Goal: Check status: Check status

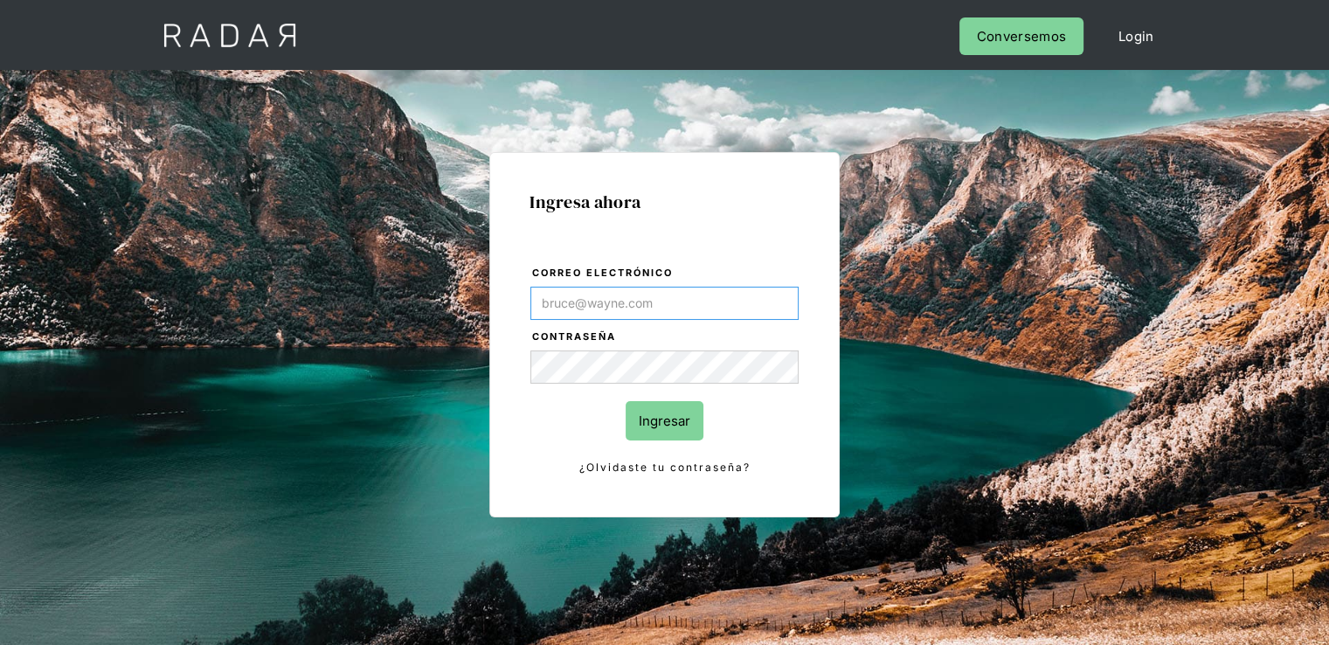
type input "alexandra.escobar@monnetpayments.com"
click at [667, 420] on input "Ingresar" at bounding box center [665, 420] width 78 height 39
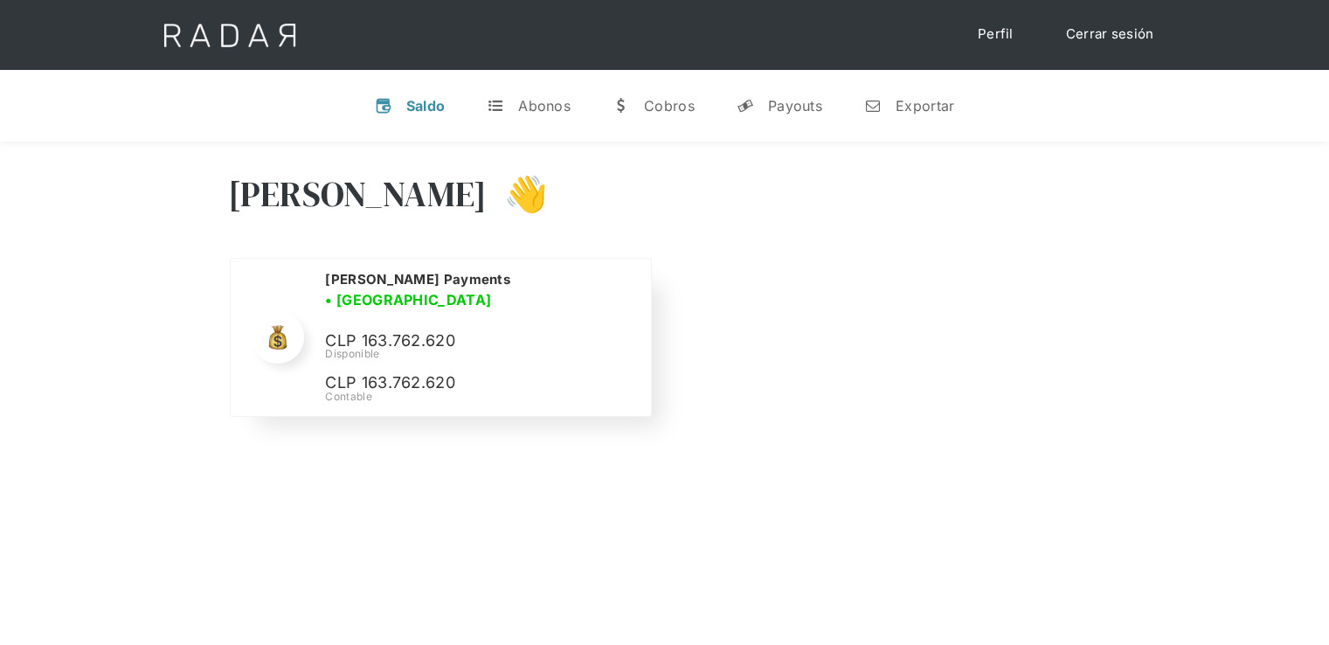
click at [403, 329] on p "CLP 163.762.620" at bounding box center [456, 341] width 262 height 25
copy p "163.762.620"
click at [1116, 32] on link "Cerrar sesión" at bounding box center [1110, 34] width 123 height 34
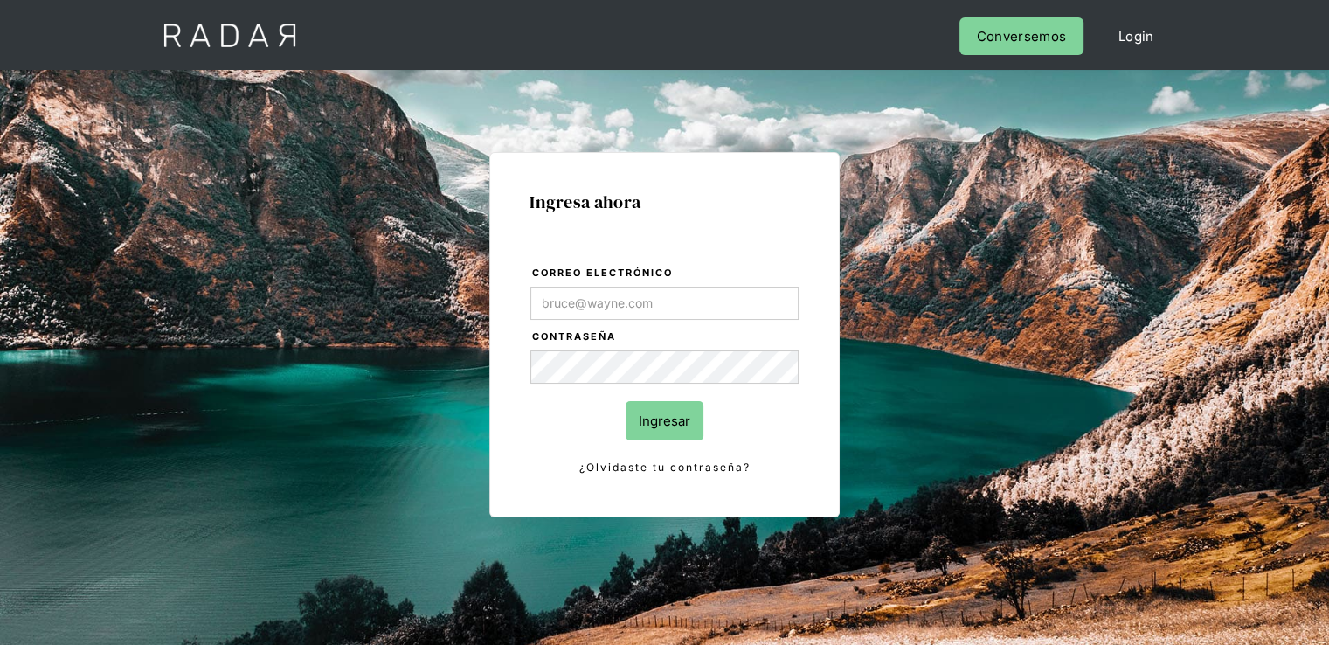
type input "alexandra.escobar@monnetpayments.com"
click at [664, 420] on input "Ingresar" at bounding box center [665, 420] width 78 height 39
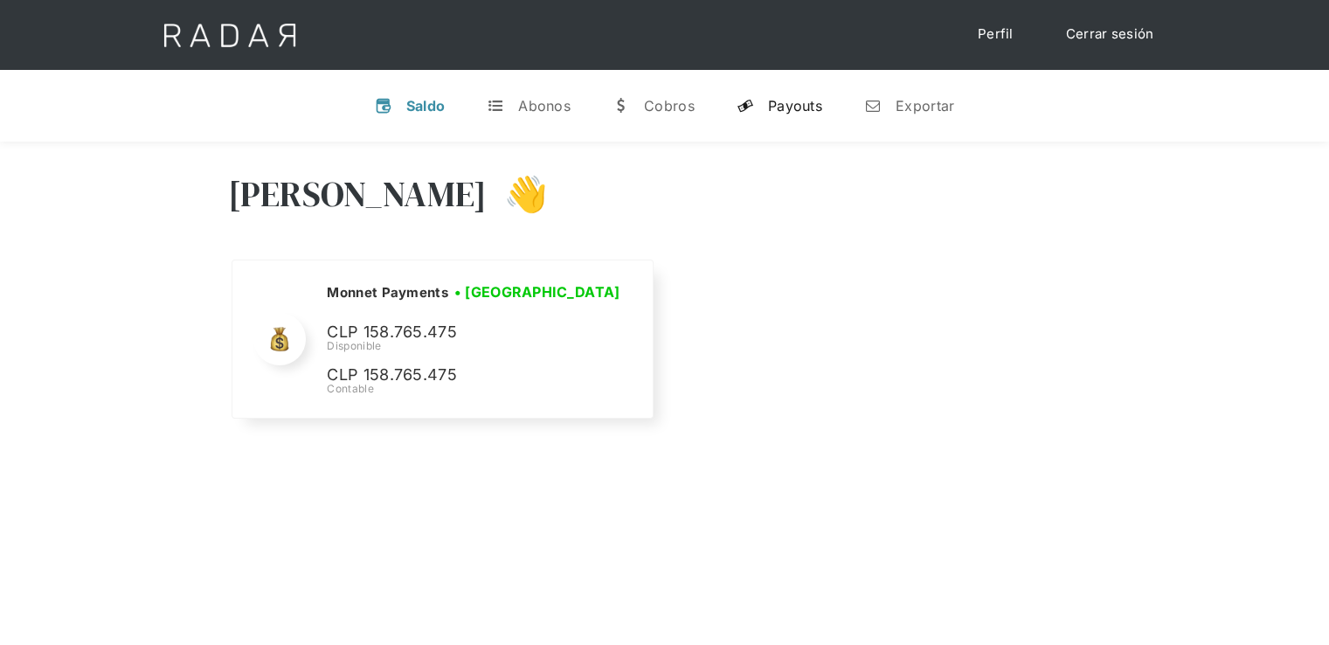
click at [770, 100] on div "Payouts" at bounding box center [795, 105] width 54 height 17
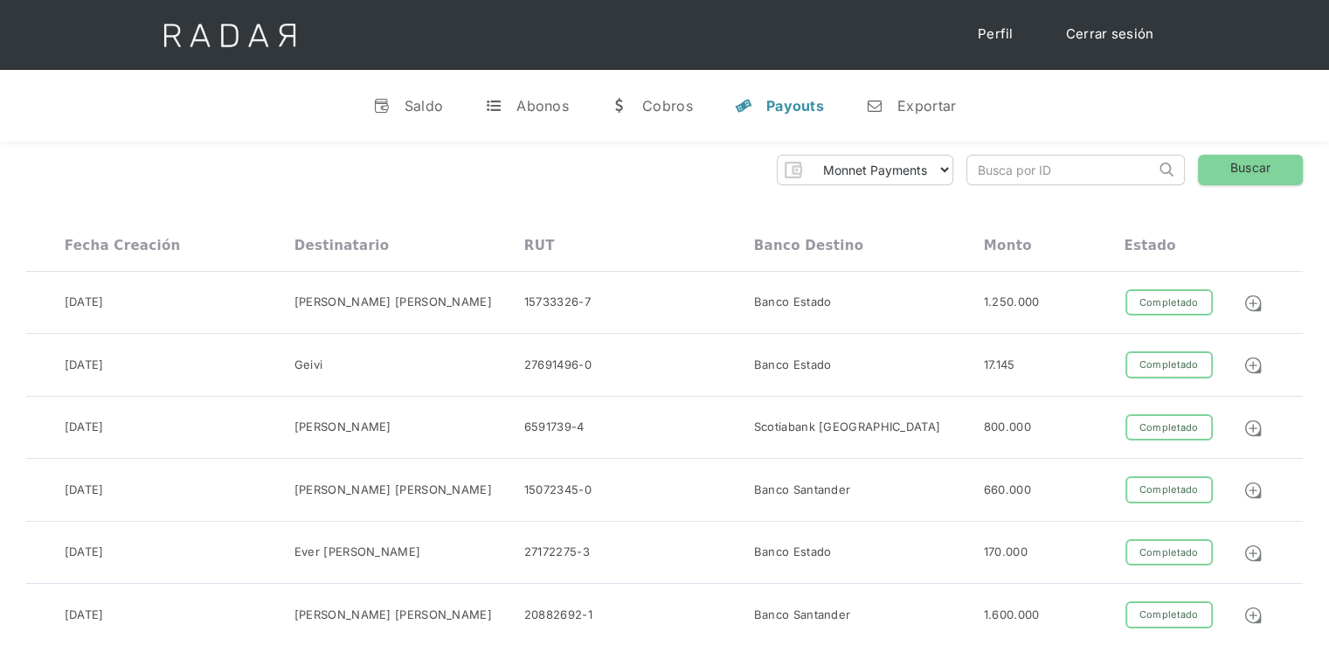
click at [1014, 174] on input "search" at bounding box center [1061, 170] width 188 height 29
paste input "41513e08-be02-4b8a-b77e-fea9ff0ca4b5"
type input "41513e08-be02-4b8a-b77e-fea9ff0ca4b5"
click at [1217, 170] on link "Buscar" at bounding box center [1250, 170] width 105 height 31
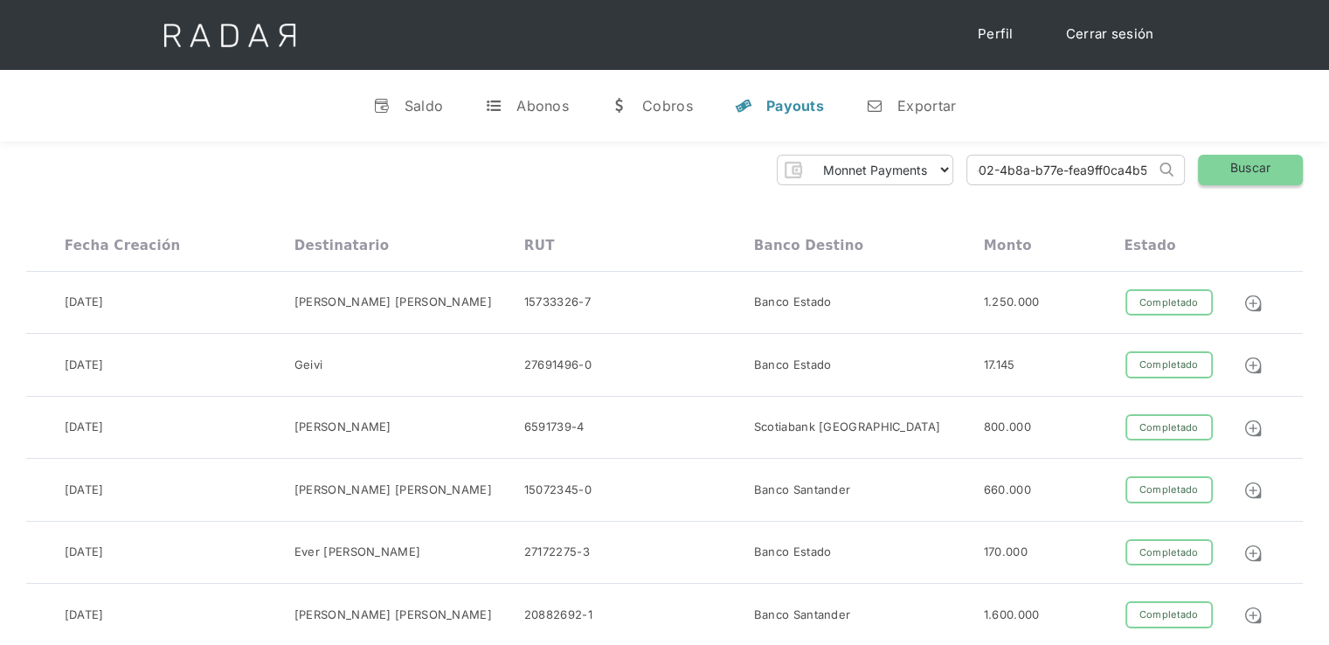
scroll to position [0, 0]
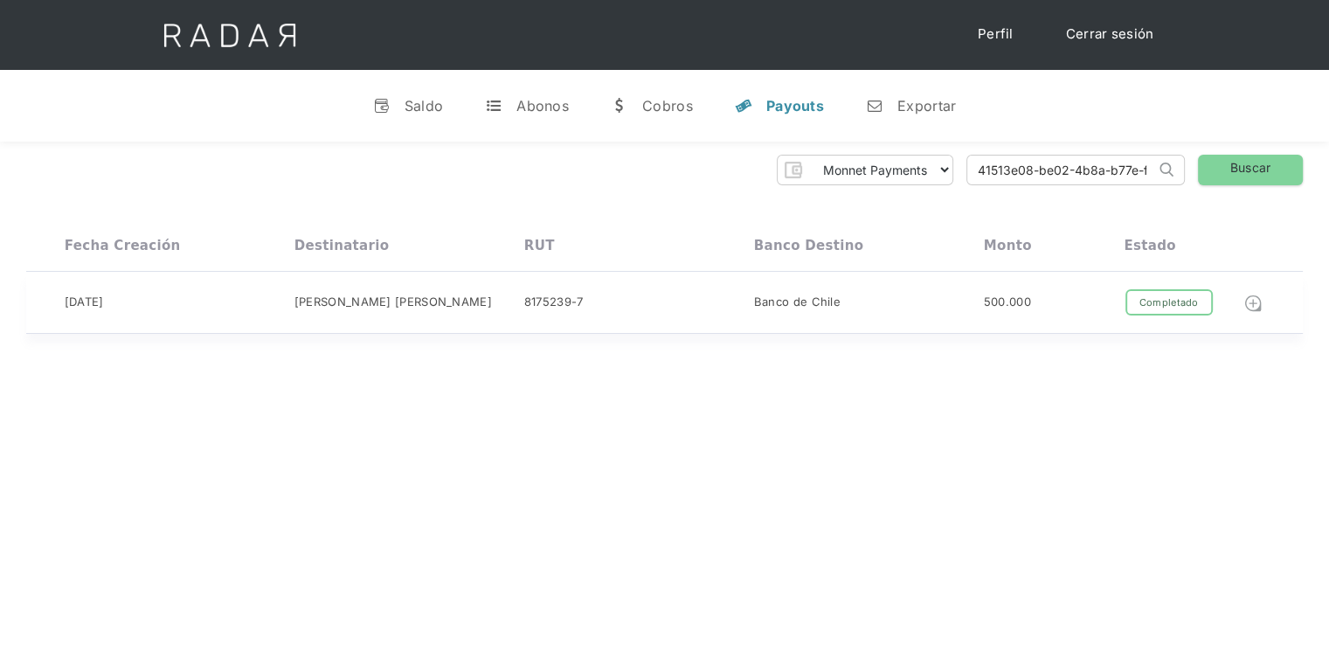
click at [1248, 302] on img at bounding box center [1252, 303] width 19 height 19
click at [1033, 178] on input "41513e08-be02-4b8a-b77e-fea9ff0ca4b5" at bounding box center [1061, 170] width 188 height 29
click at [408, 100] on div "Saldo" at bounding box center [424, 105] width 39 height 17
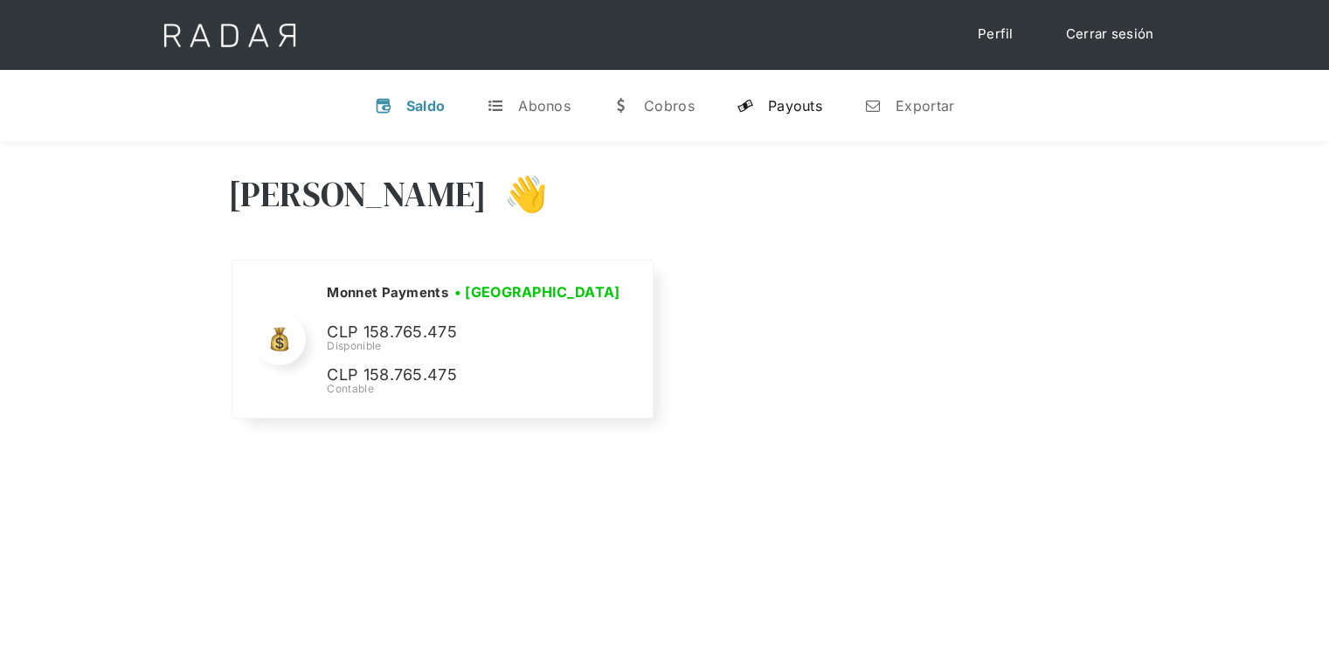
click at [788, 107] on div "Payouts" at bounding box center [795, 105] width 54 height 17
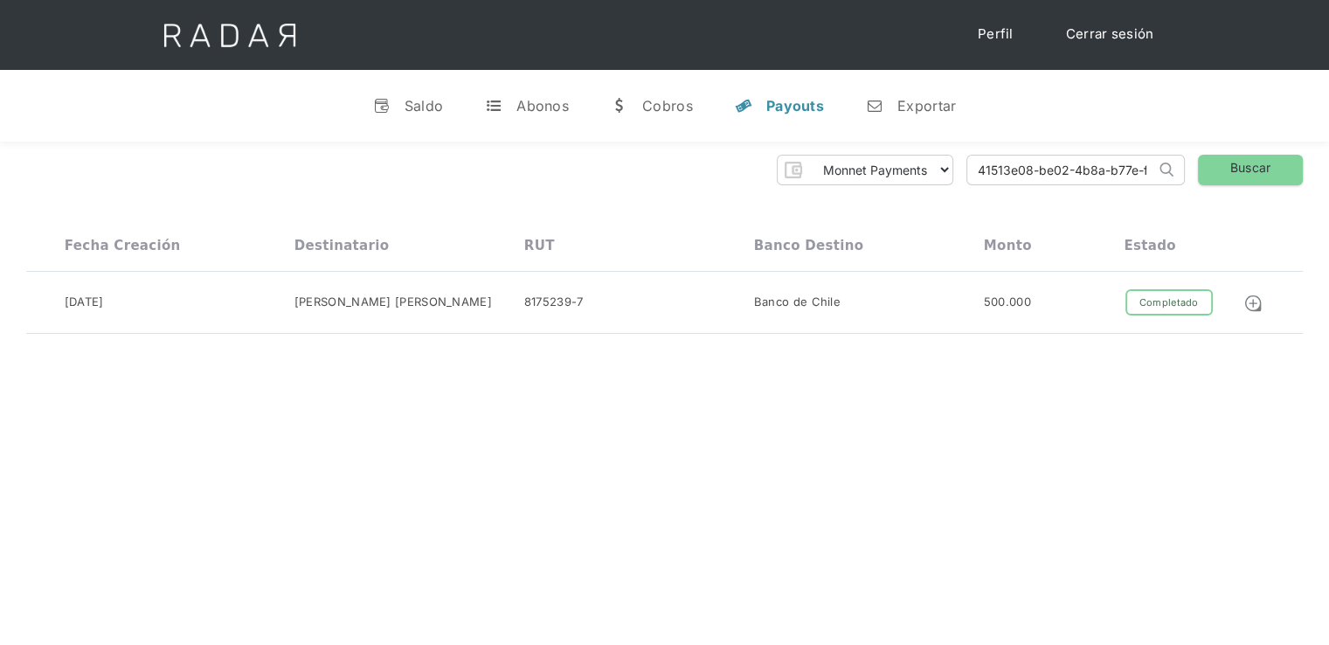
click at [1069, 178] on input "41513e08-be02-4b8a-b77e-fea9ff0ca4b5" at bounding box center [1061, 170] width 188 height 29
click at [1067, 178] on input "41513e08-be02-4b8a-b77e-fea9ff0ca4b5" at bounding box center [1061, 170] width 188 height 29
click at [1066, 178] on input "41513e08-be02-4b8a-b77e-fea9ff0ca4b5" at bounding box center [1061, 170] width 188 height 29
click at [1106, 169] on input "41513e08-be02-4b8a-b77e-fea9ff0ca4b5" at bounding box center [1061, 170] width 188 height 29
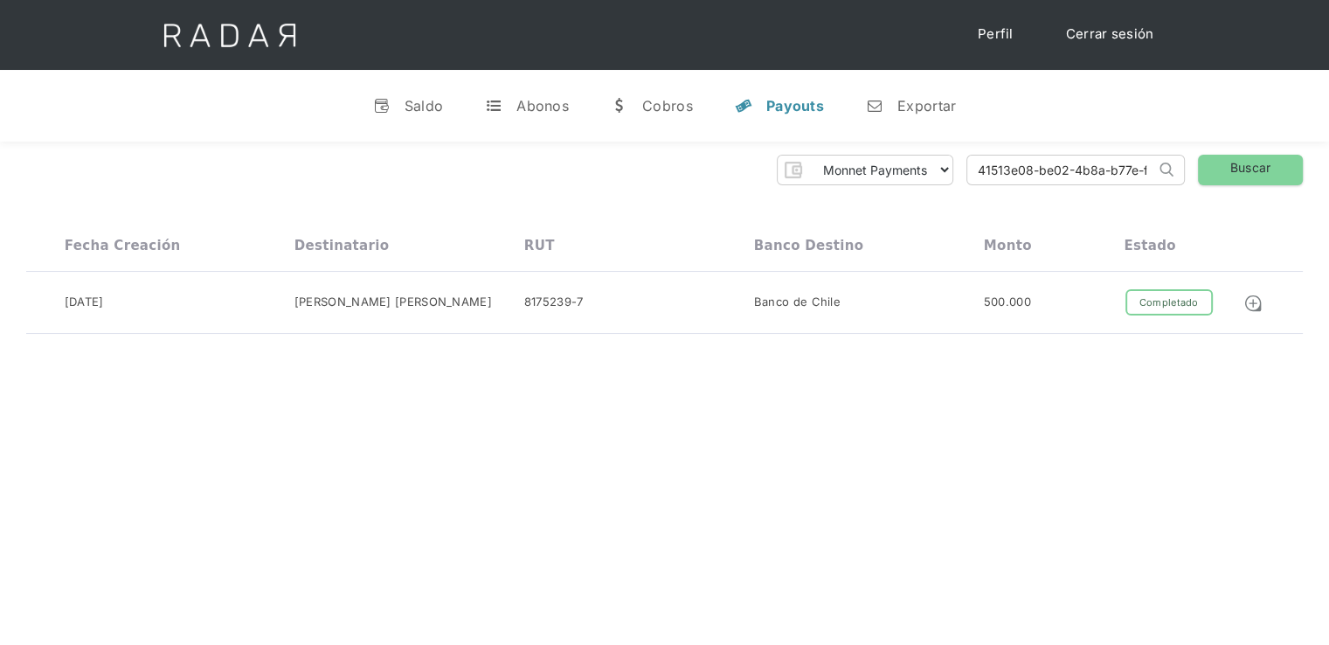
click at [1106, 169] on input "41513e08-be02-4b8a-b77e-fea9ff0ca4b5" at bounding box center [1061, 170] width 188 height 29
paste input "e6dc03f2-5c33-48ae-9296-f9b5afb0cc64"
type input "e6dc03f2-5c33-48ae-9296-f9b5afb0cc64"
click at [1229, 172] on link "Buscar" at bounding box center [1250, 170] width 105 height 31
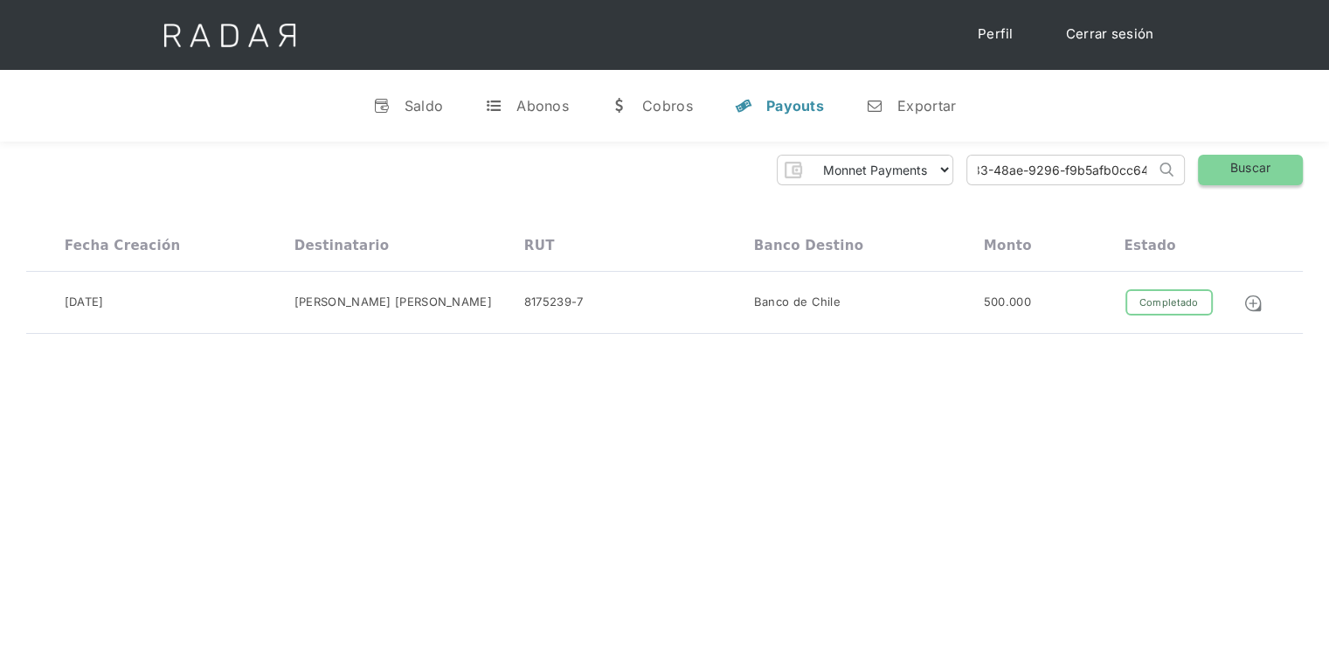
scroll to position [0, 0]
click at [1119, 38] on link "Cerrar sesión" at bounding box center [1110, 34] width 123 height 34
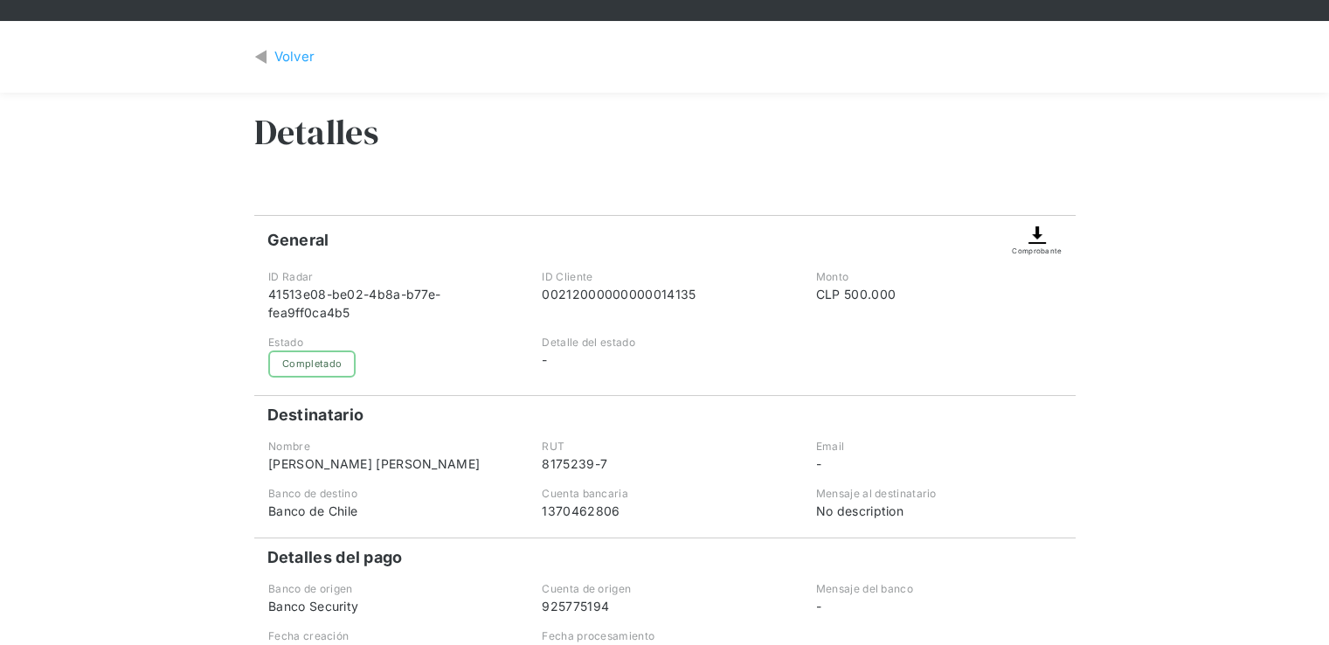
scroll to position [175, 0]
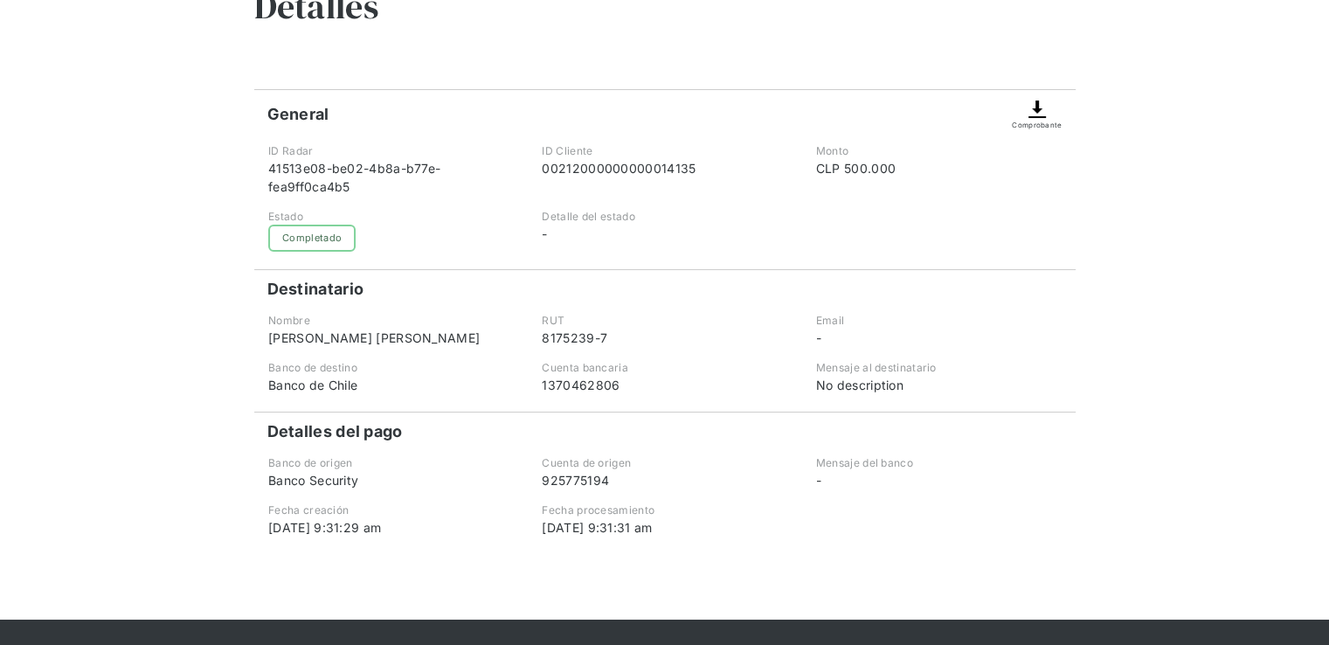
click at [1038, 109] on img at bounding box center [1037, 109] width 21 height 21
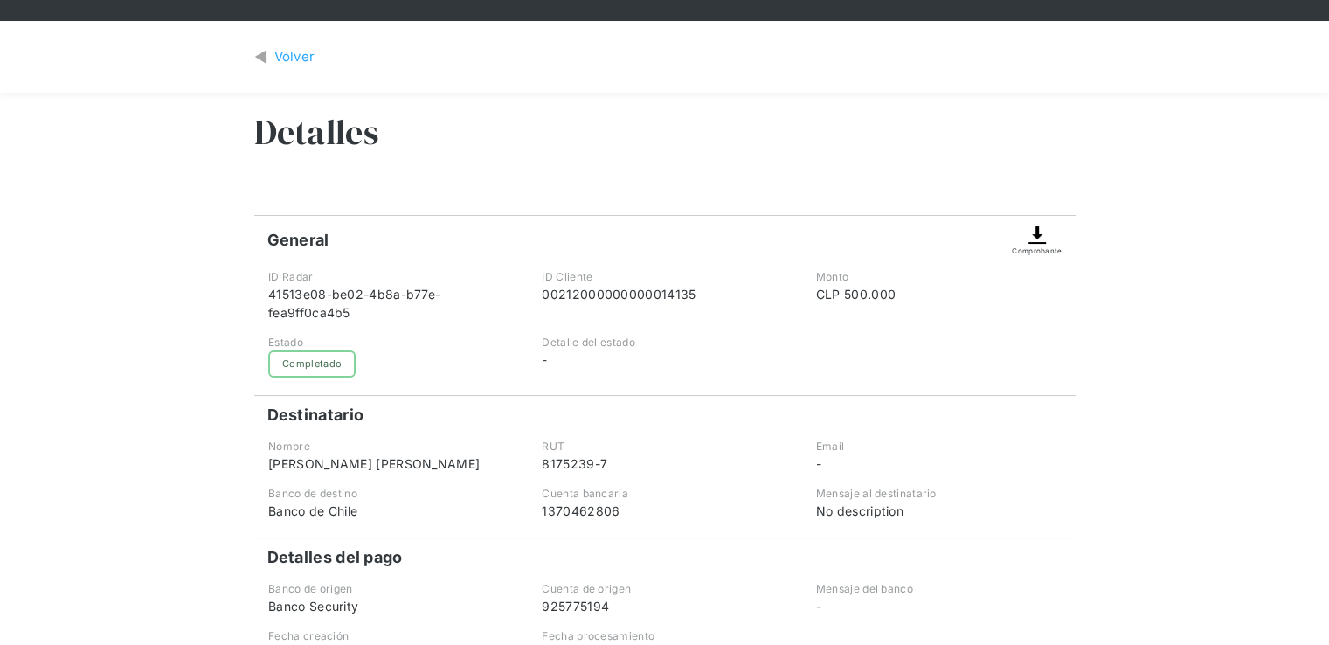
scroll to position [0, 0]
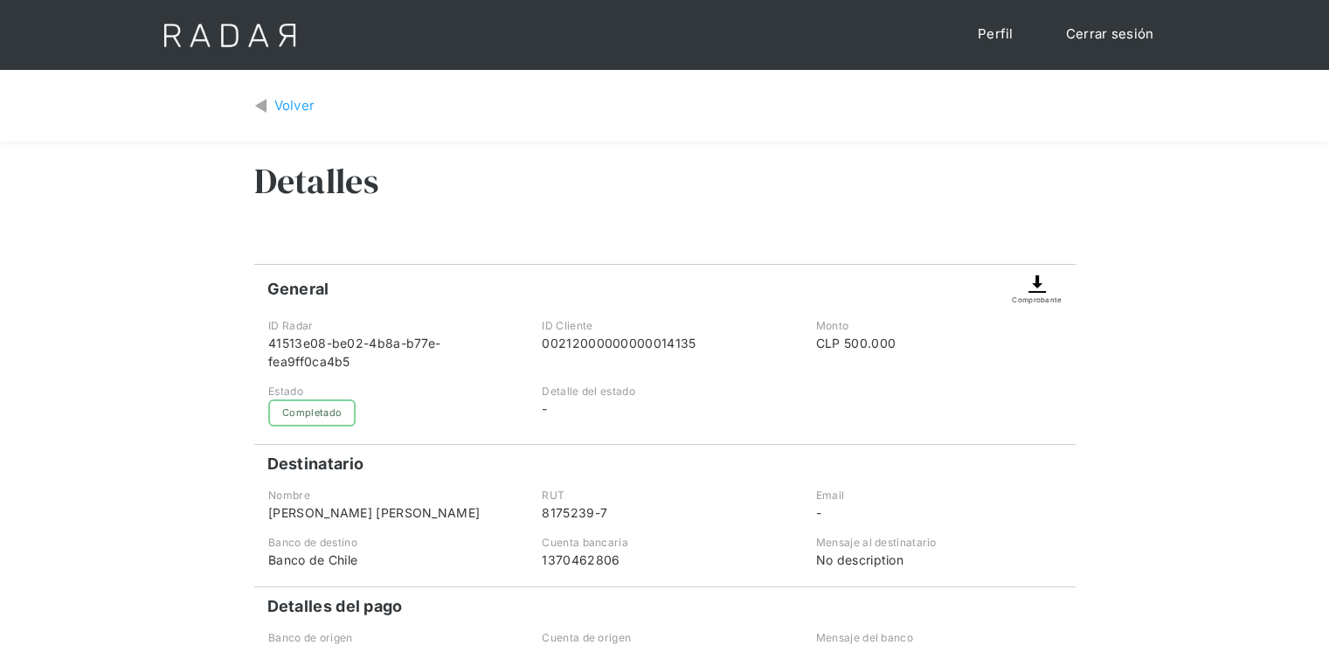
click at [287, 107] on div "Volver" at bounding box center [294, 106] width 41 height 20
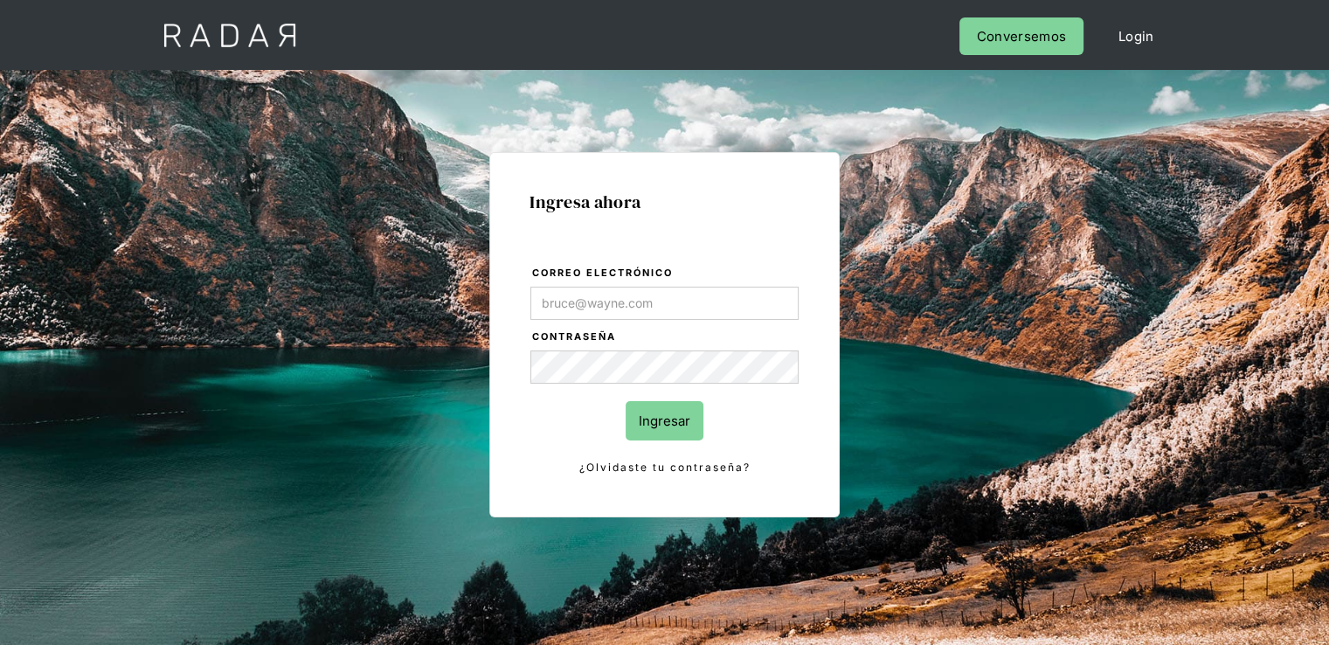
type input "[PERSON_NAME][EMAIL_ADDRESS][PERSON_NAME][DOMAIN_NAME]"
click at [647, 424] on input "Ingresar" at bounding box center [665, 420] width 78 height 39
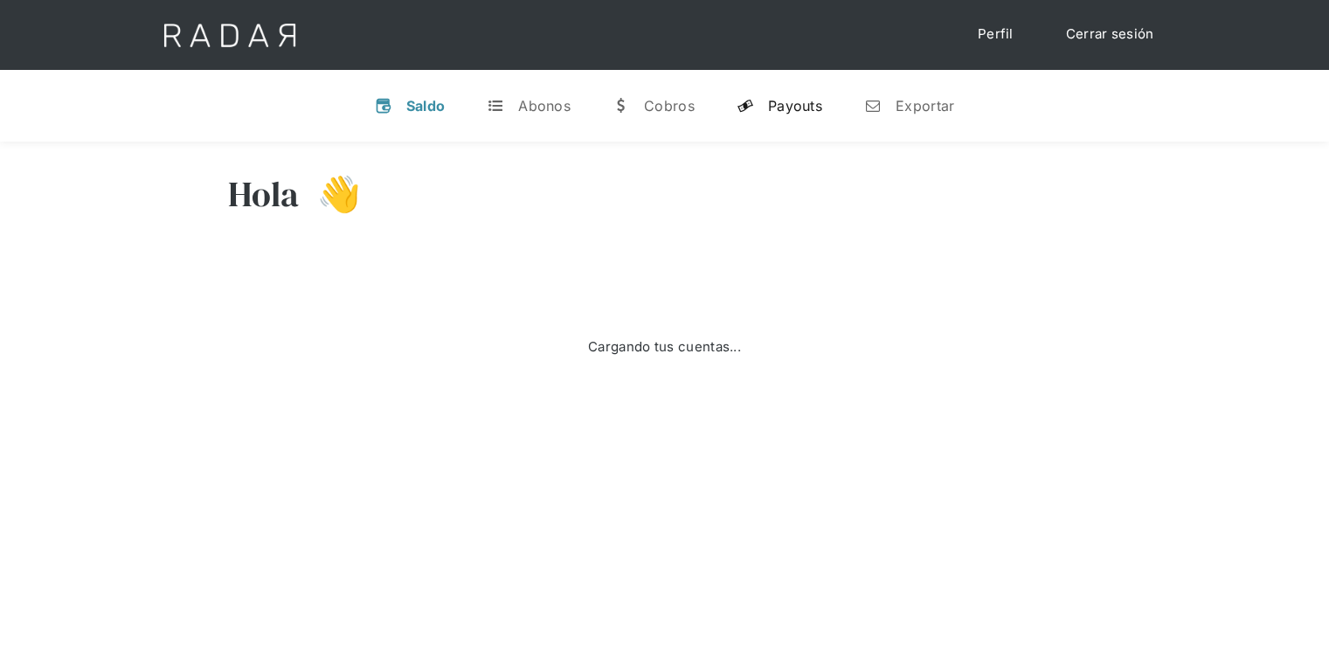
click at [785, 99] on div "Payouts" at bounding box center [795, 105] width 54 height 17
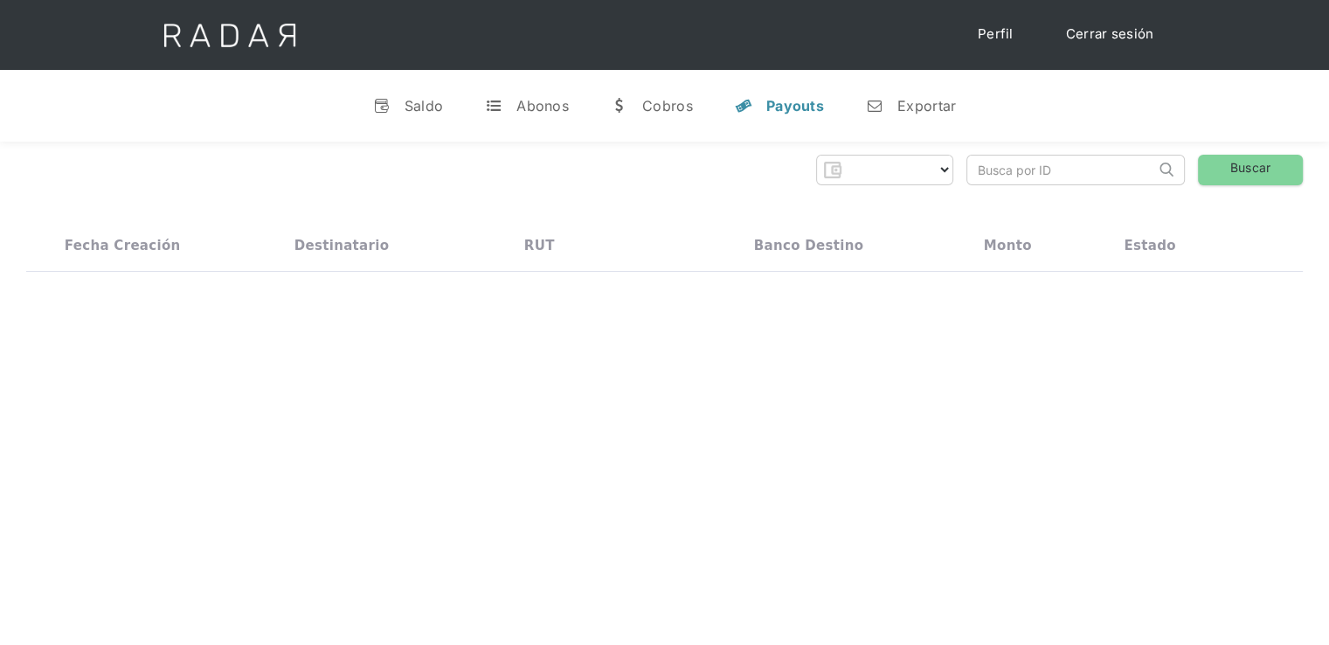
select select "monnetpayments"
click at [1030, 164] on input "search" at bounding box center [1061, 170] width 188 height 29
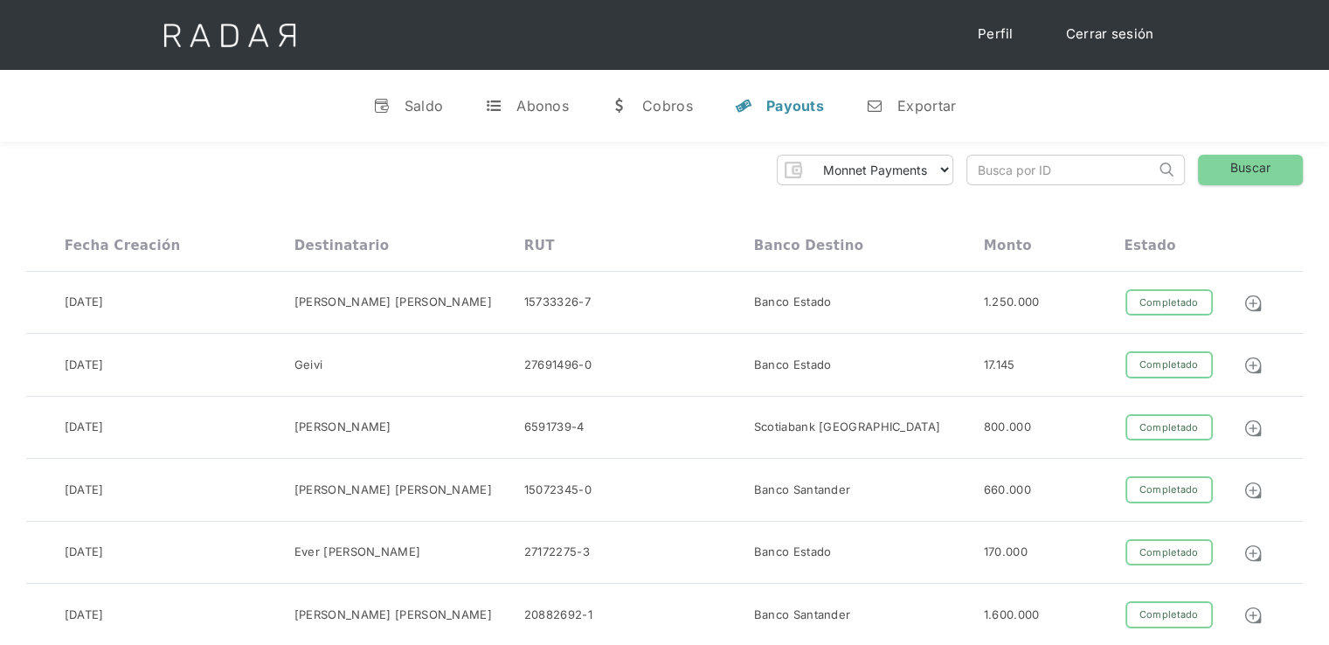
click at [1025, 167] on input "search" at bounding box center [1061, 170] width 188 height 29
paste input "0fer59elh4BetOnTechBANKPAYOUT"
type input "0fer59elh4BetOnTechBANKPAYOUT"
click at [1268, 172] on link "Buscar" at bounding box center [1250, 170] width 105 height 31
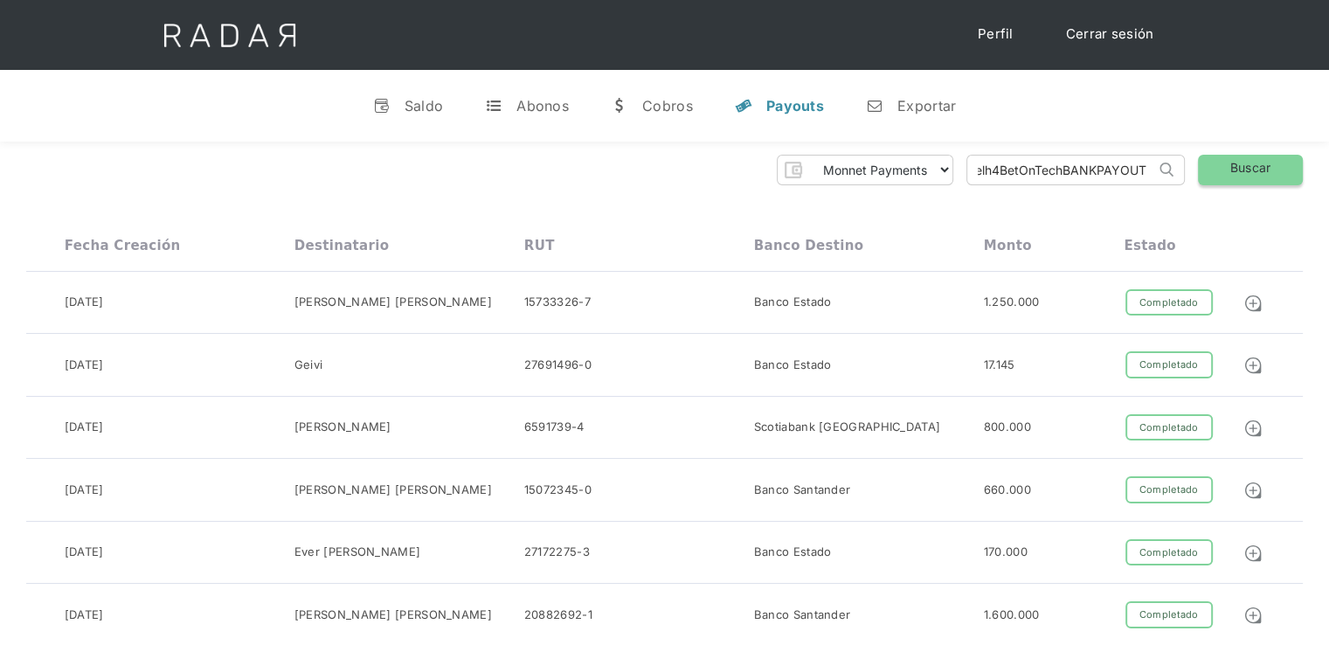
scroll to position [0, 0]
click at [1248, 170] on link "Buscar" at bounding box center [1250, 170] width 105 height 31
click at [1136, 169] on input "0fer59elh4BetOnTechBANKPAYOUT" at bounding box center [1061, 170] width 188 height 29
click at [415, 102] on div "Saldo" at bounding box center [424, 105] width 39 height 17
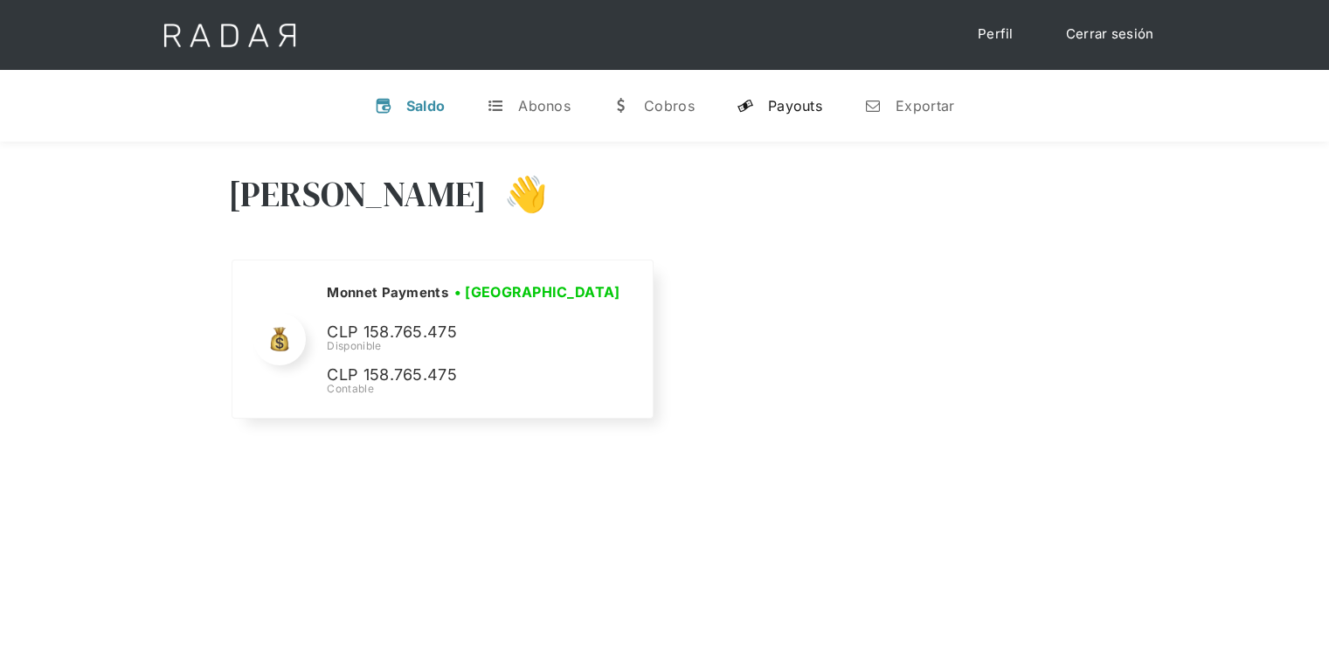
click at [770, 107] on div "Payouts" at bounding box center [795, 105] width 54 height 17
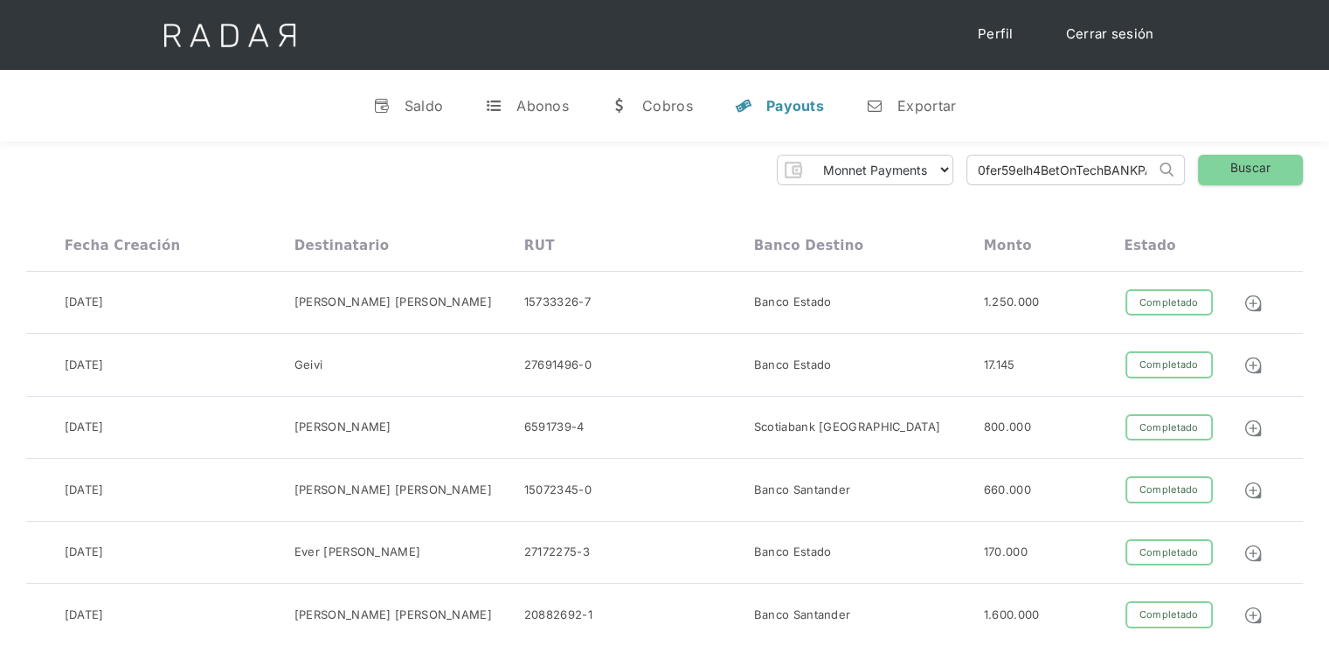
click at [1070, 174] on input "0fer59elh4BetOnTechBANKPAYOUT" at bounding box center [1061, 170] width 188 height 29
click input "Search" at bounding box center [0, 0] width 0 height 0
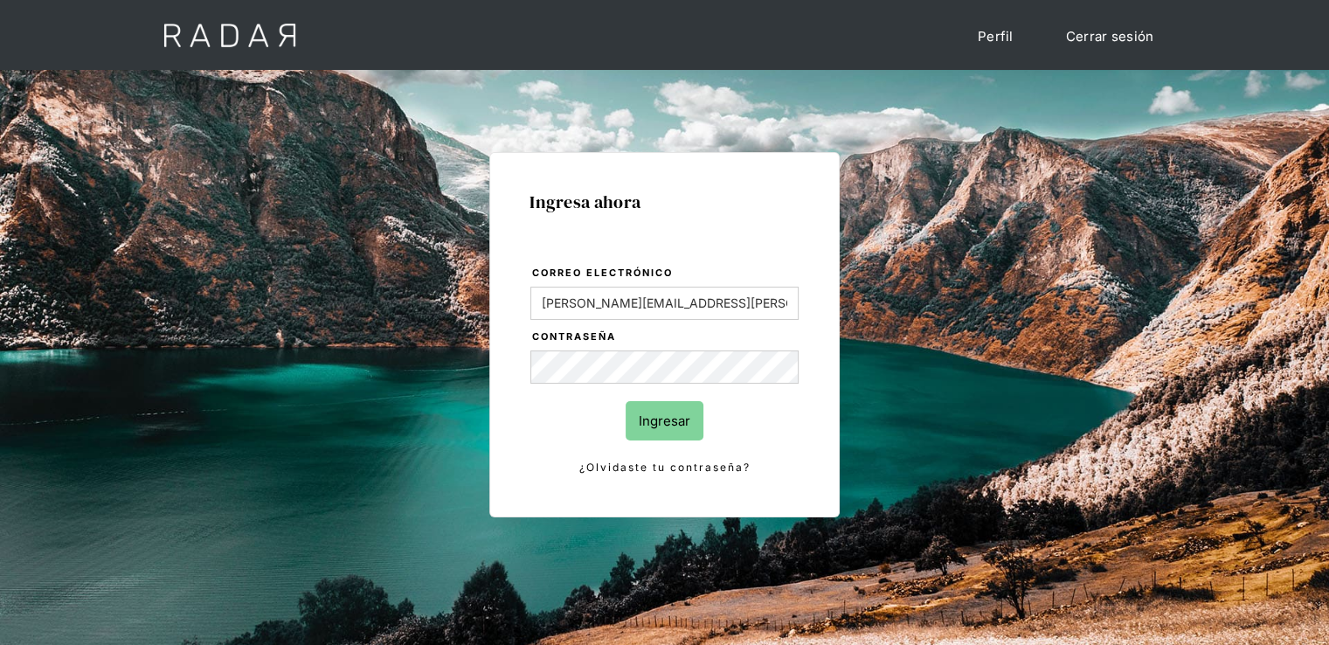
click at [661, 426] on input "Ingresar" at bounding box center [665, 420] width 78 height 39
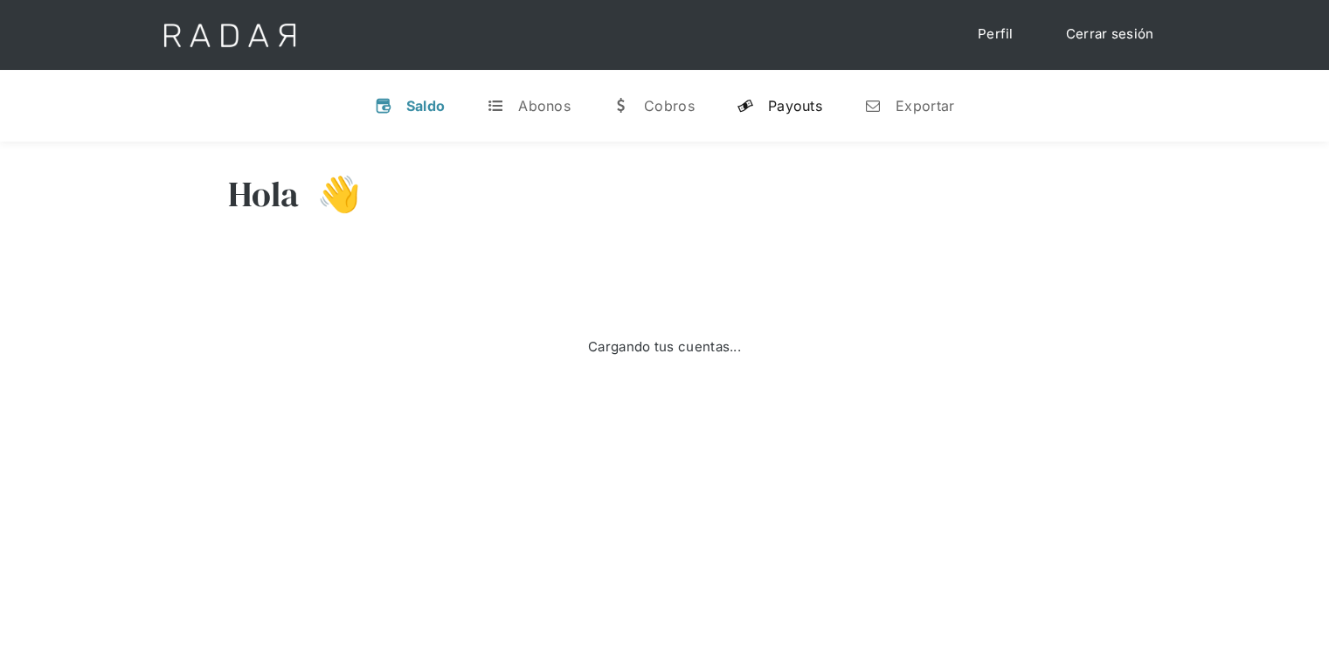
click at [766, 102] on link "y Payouts" at bounding box center [780, 105] width 114 height 45
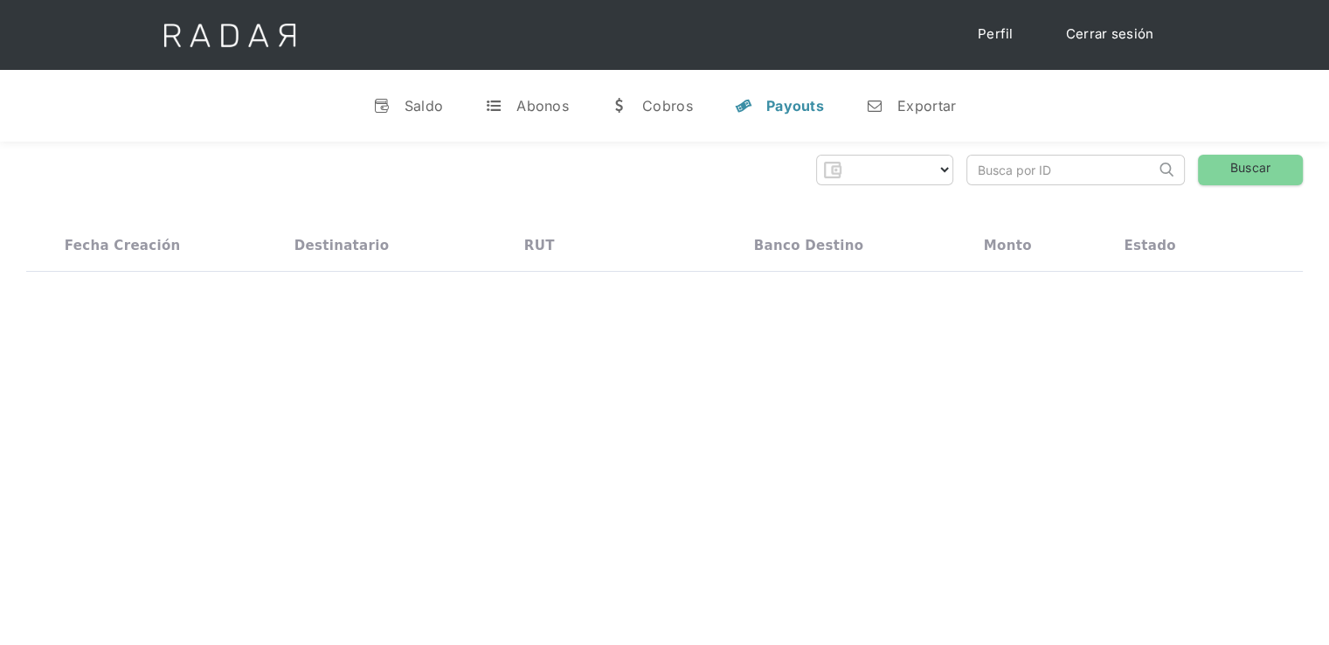
click at [1042, 169] on input "search" at bounding box center [1061, 170] width 188 height 29
paste input "0fer59elh4BetOnTechBANKPAYOUT"
type input "0fer59elh4BetOnTechBANKPAYOUT"
select select "monnetpayments"
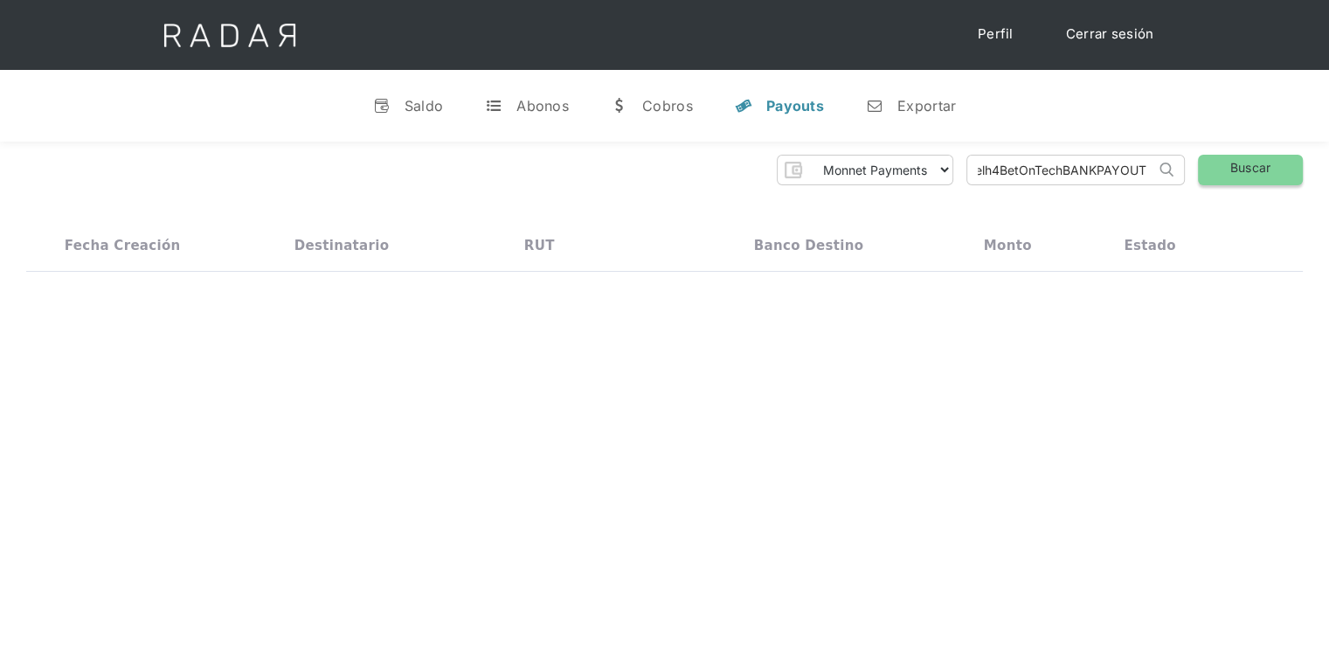
type input "0fer59elh4BetOnTechBANKPAYOUT"
click at [1246, 173] on link "Buscar" at bounding box center [1250, 170] width 105 height 31
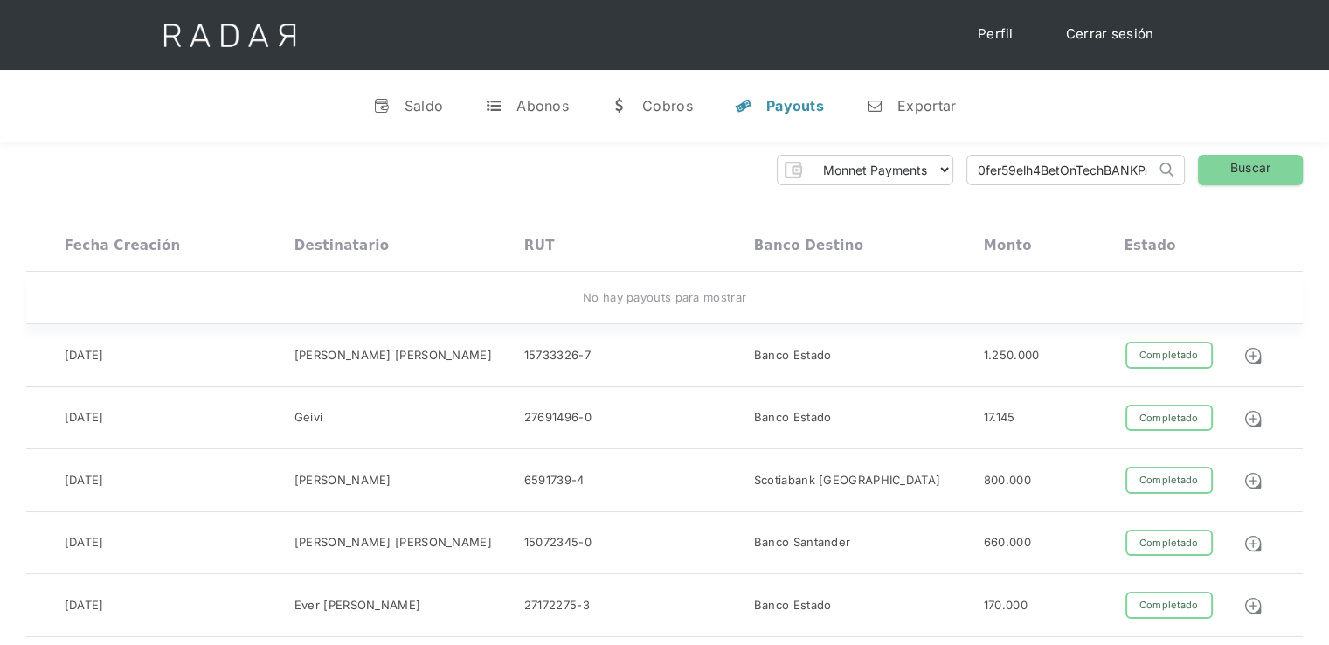
click at [686, 281] on div "No hay payouts para mostrar" at bounding box center [664, 298] width 1277 height 53
click at [1106, 25] on link "Cerrar sesión" at bounding box center [1110, 34] width 123 height 34
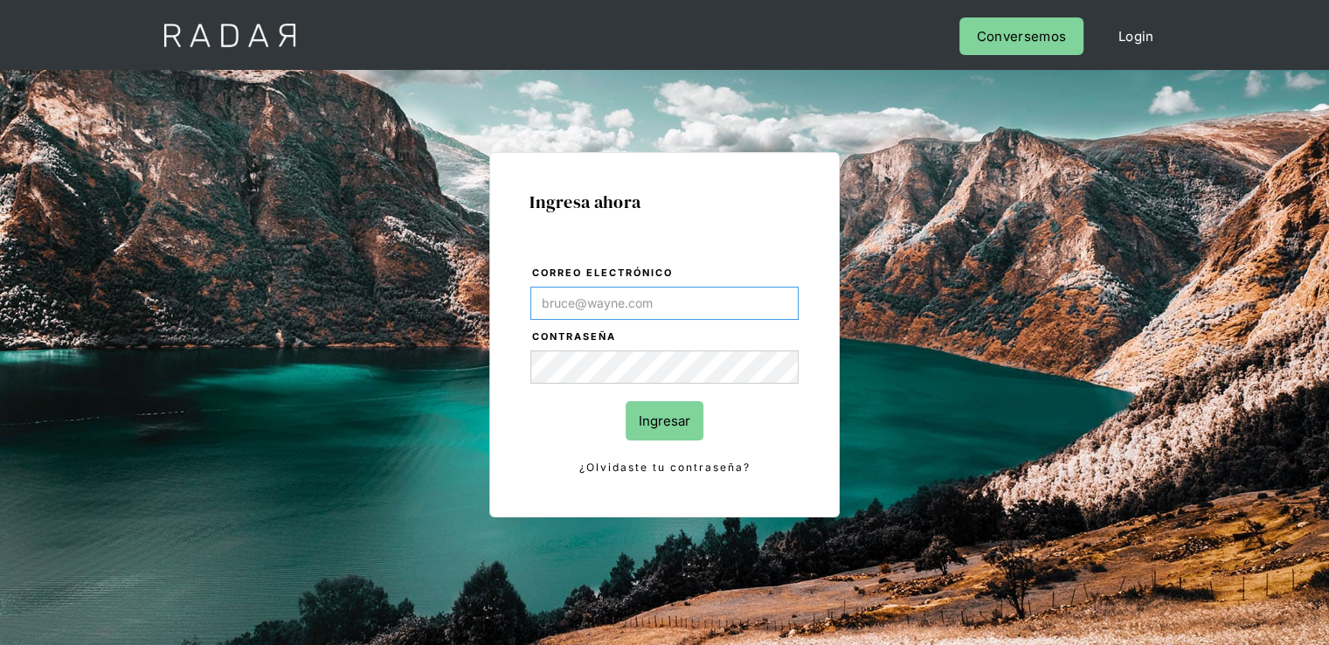
type input "[PERSON_NAME][EMAIL_ADDRESS][PERSON_NAME][DOMAIN_NAME]"
click at [669, 432] on input "Ingresar" at bounding box center [665, 420] width 78 height 39
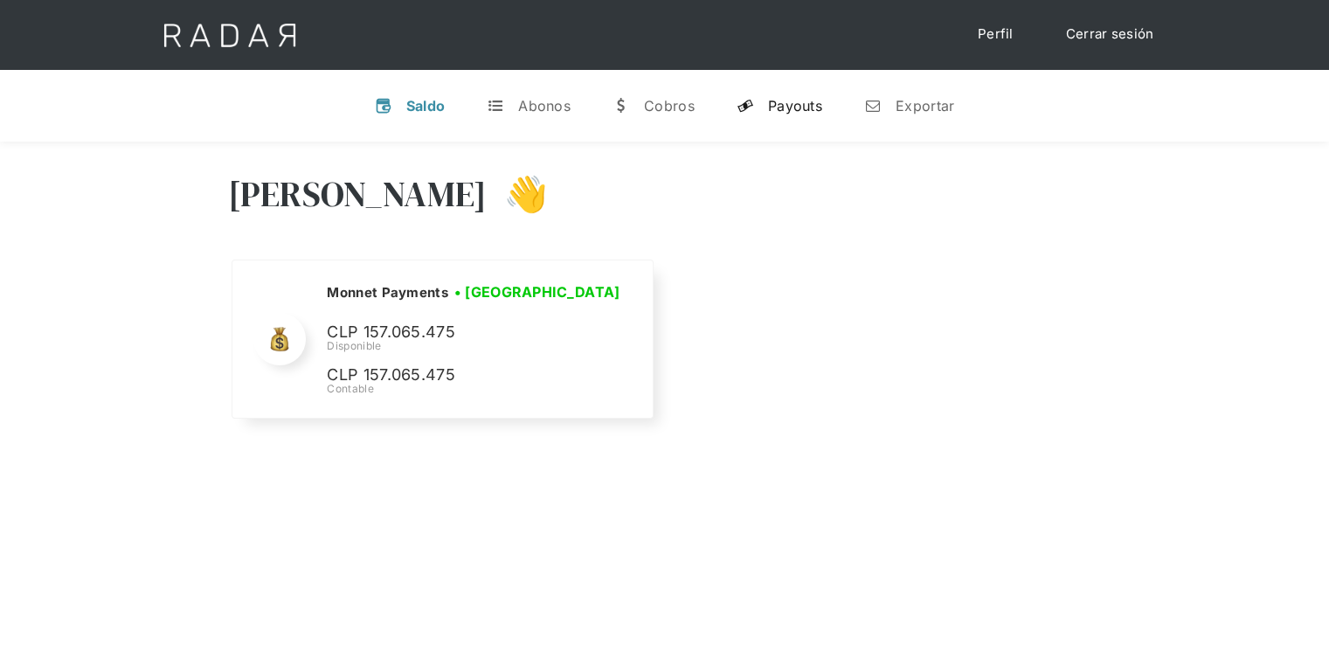
click at [782, 113] on div "Payouts" at bounding box center [795, 105] width 54 height 17
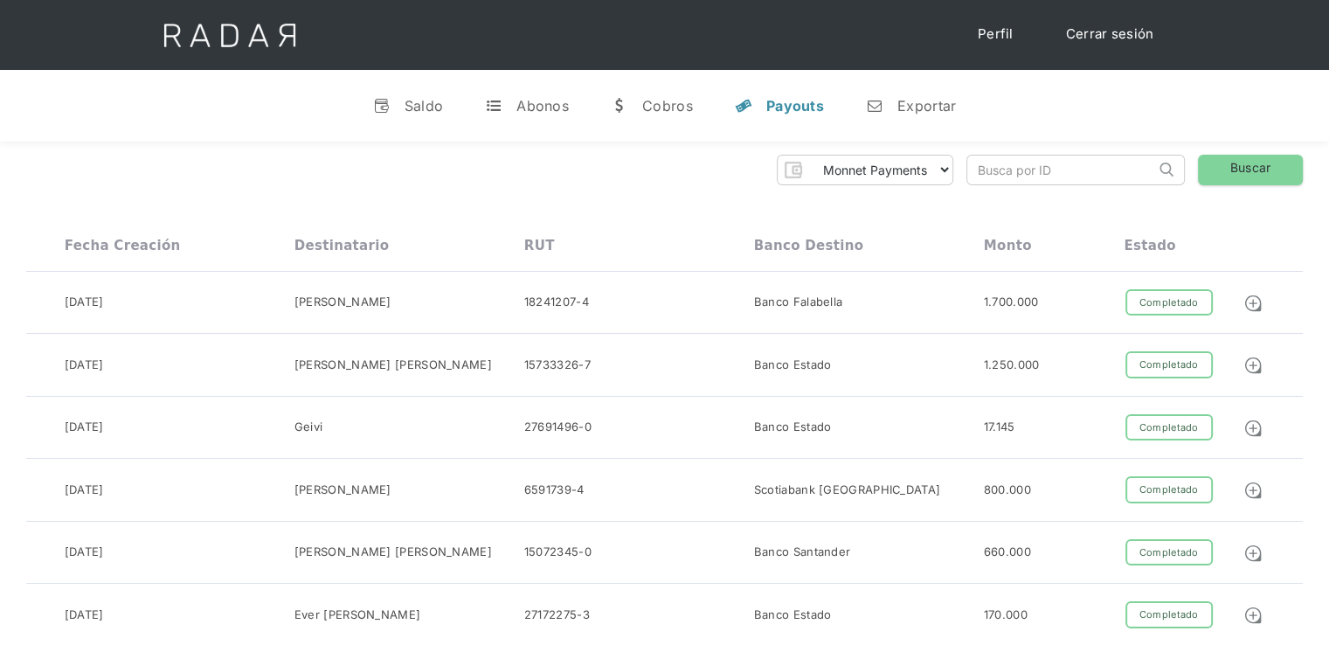
click at [1014, 170] on input "search" at bounding box center [1061, 170] width 188 height 29
click at [987, 172] on input "search" at bounding box center [1061, 170] width 188 height 29
paste input "0fer59elh4BetOnTechBANKPAYOUT"
type input "0fer59elh4BetOnTechBANKPAYOUT"
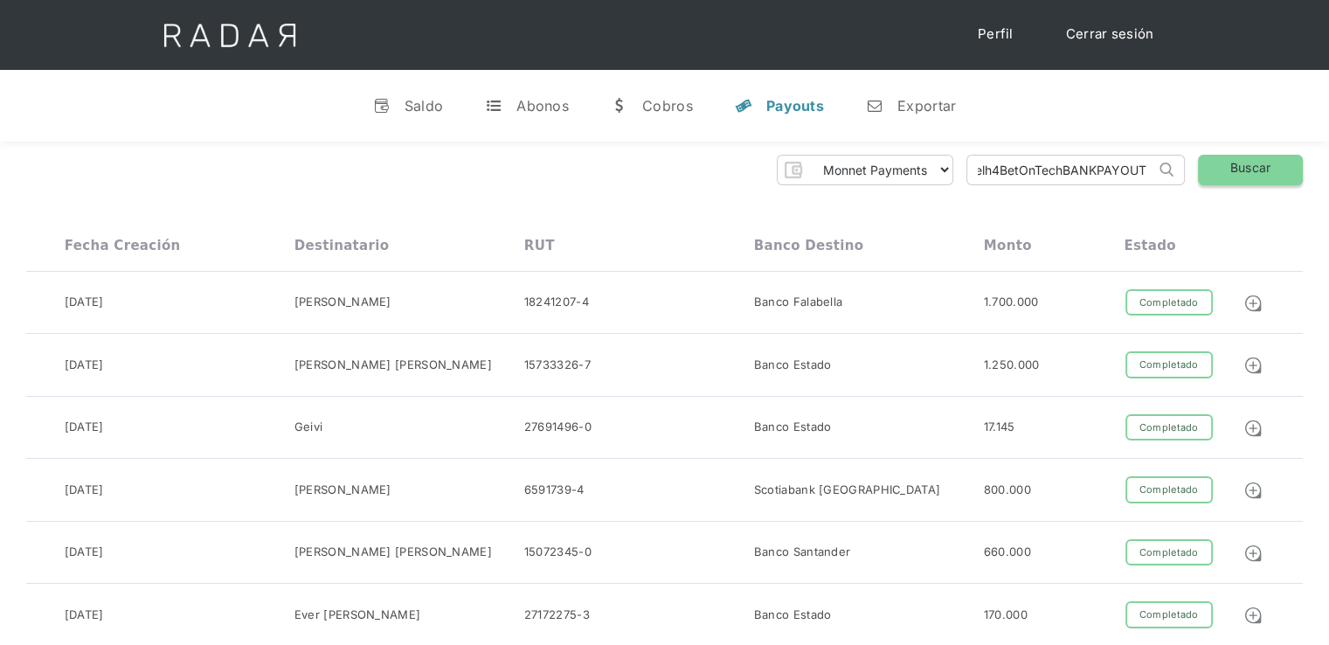
click at [1243, 177] on link "Buscar" at bounding box center [1250, 170] width 105 height 31
click at [1237, 177] on link "Buscar" at bounding box center [1250, 170] width 105 height 31
click at [1228, 170] on link "Buscar" at bounding box center [1250, 170] width 105 height 31
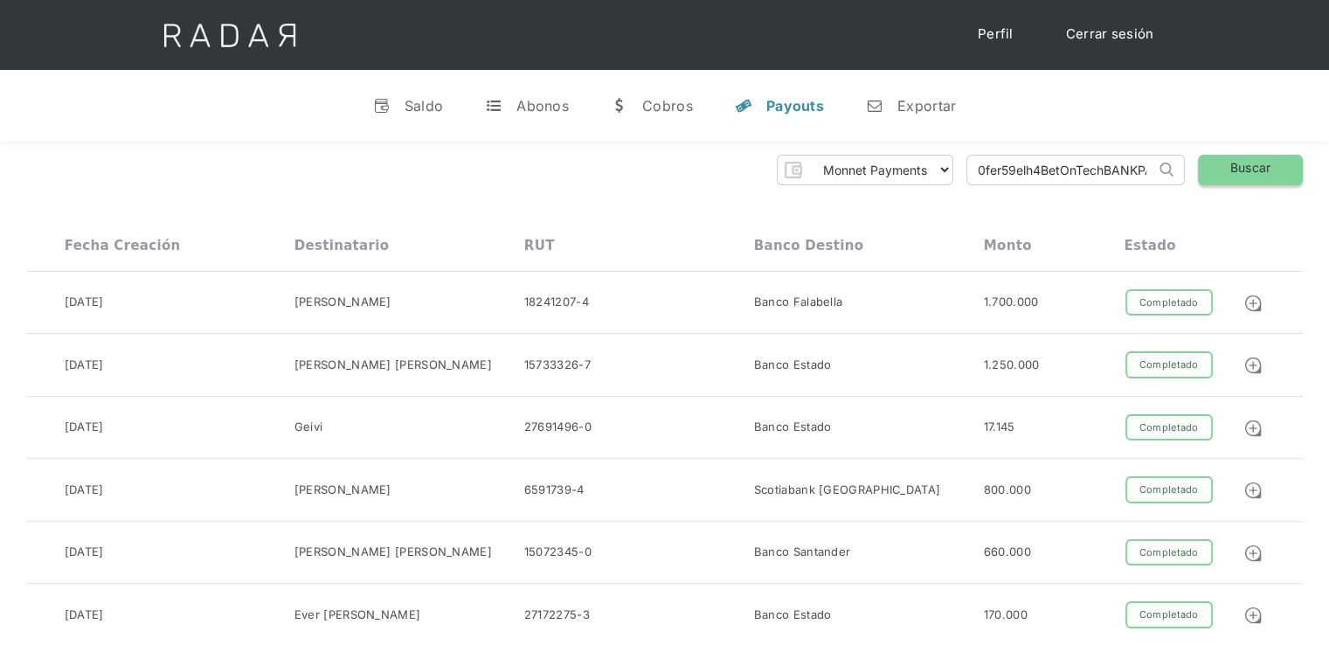
click at [1227, 170] on link "Buscar" at bounding box center [1250, 170] width 105 height 31
click at [1227, 169] on link "Buscar" at bounding box center [1250, 170] width 105 height 31
click at [1124, 39] on link "Cerrar sesión" at bounding box center [1110, 34] width 123 height 34
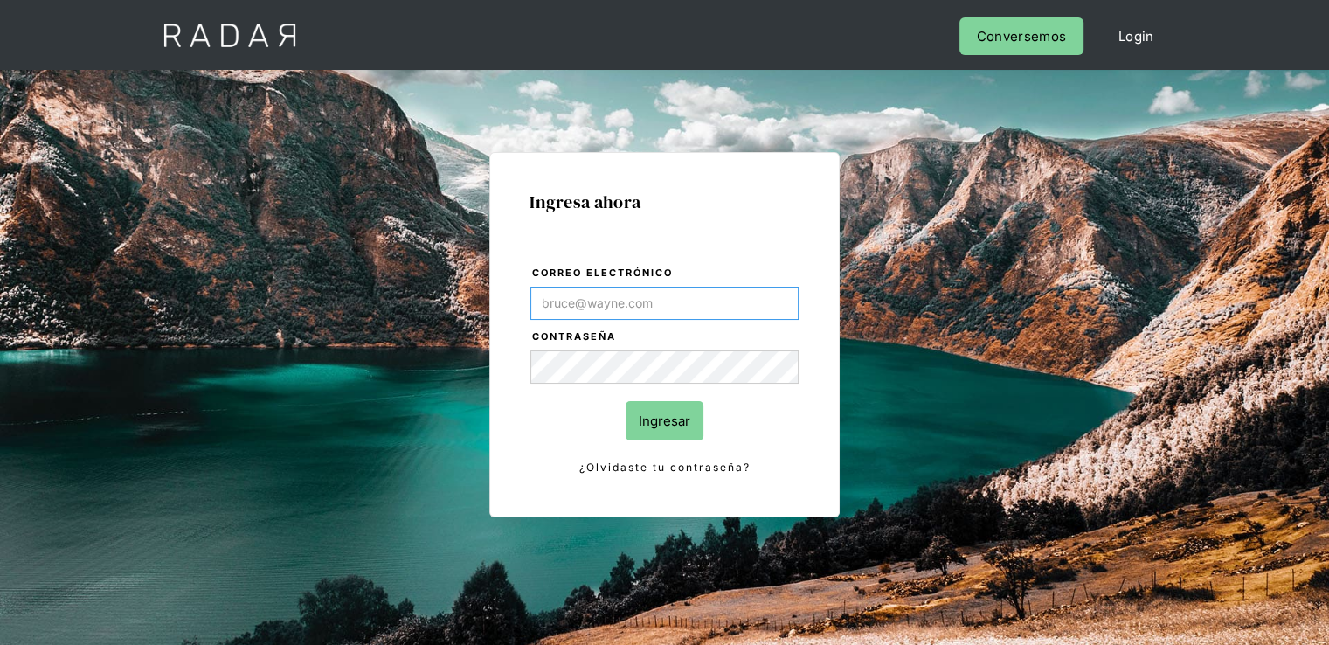
type input "[PERSON_NAME][EMAIL_ADDRESS][PERSON_NAME][DOMAIN_NAME]"
click at [669, 418] on input "Ingresar" at bounding box center [665, 420] width 78 height 39
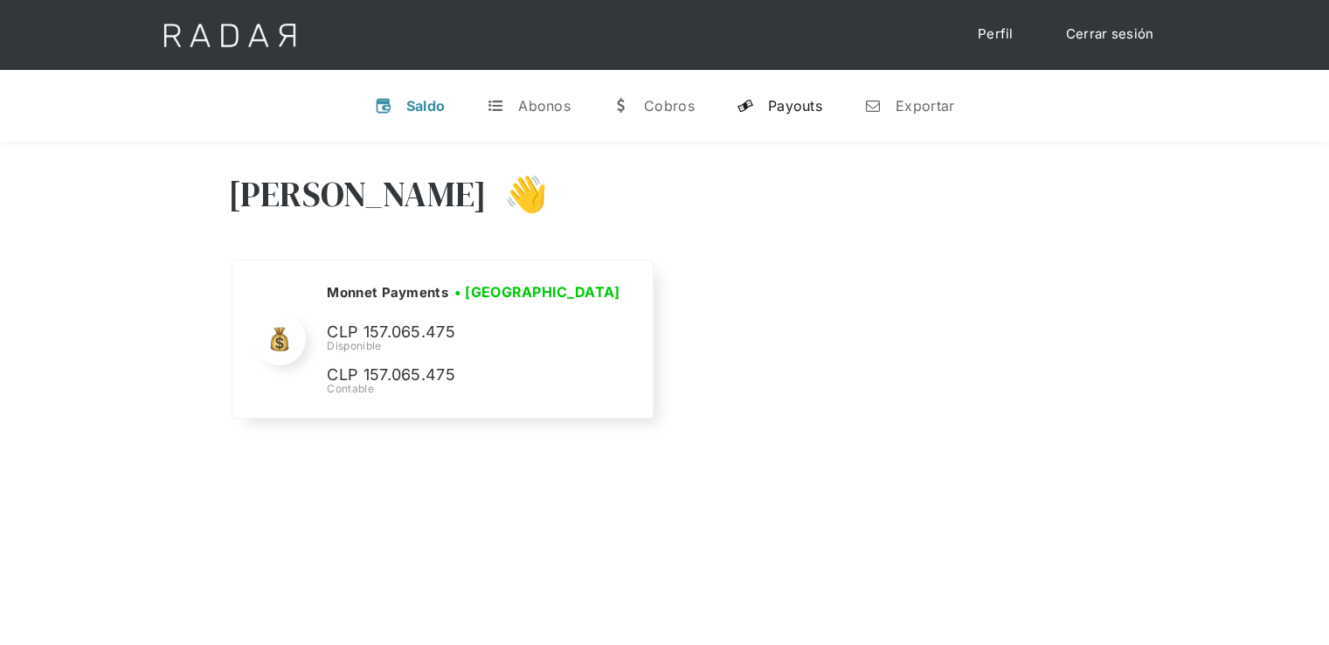
drag, startPoint x: 764, startPoint y: 106, endPoint x: 781, endPoint y: 107, distance: 17.6
click at [765, 105] on link "y Payouts" at bounding box center [780, 105] width 114 height 45
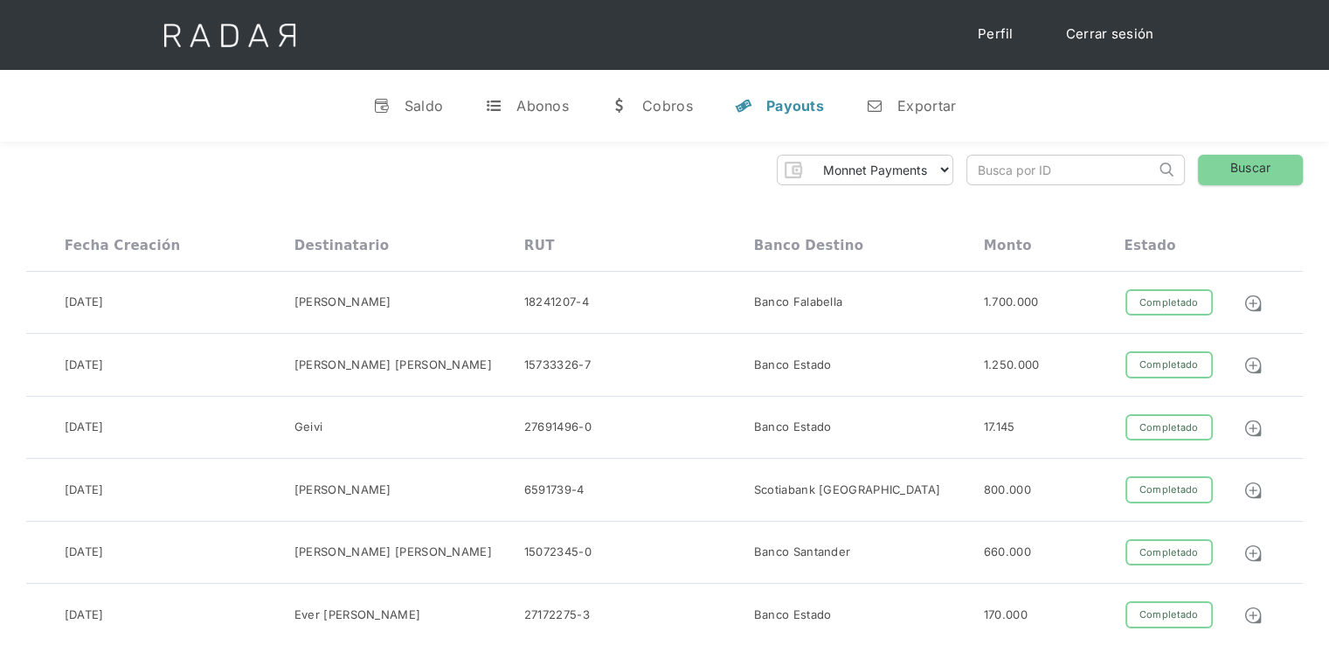
click at [1013, 163] on input "search" at bounding box center [1061, 170] width 188 height 29
paste input "e6dc03f2-5c33-48ae-9296-f9b5afb0cc64"
type input "e6dc03f2-5c33-48ae-9296-f9b5afb0cc64"
click at [1230, 176] on link "Buscar" at bounding box center [1250, 170] width 105 height 31
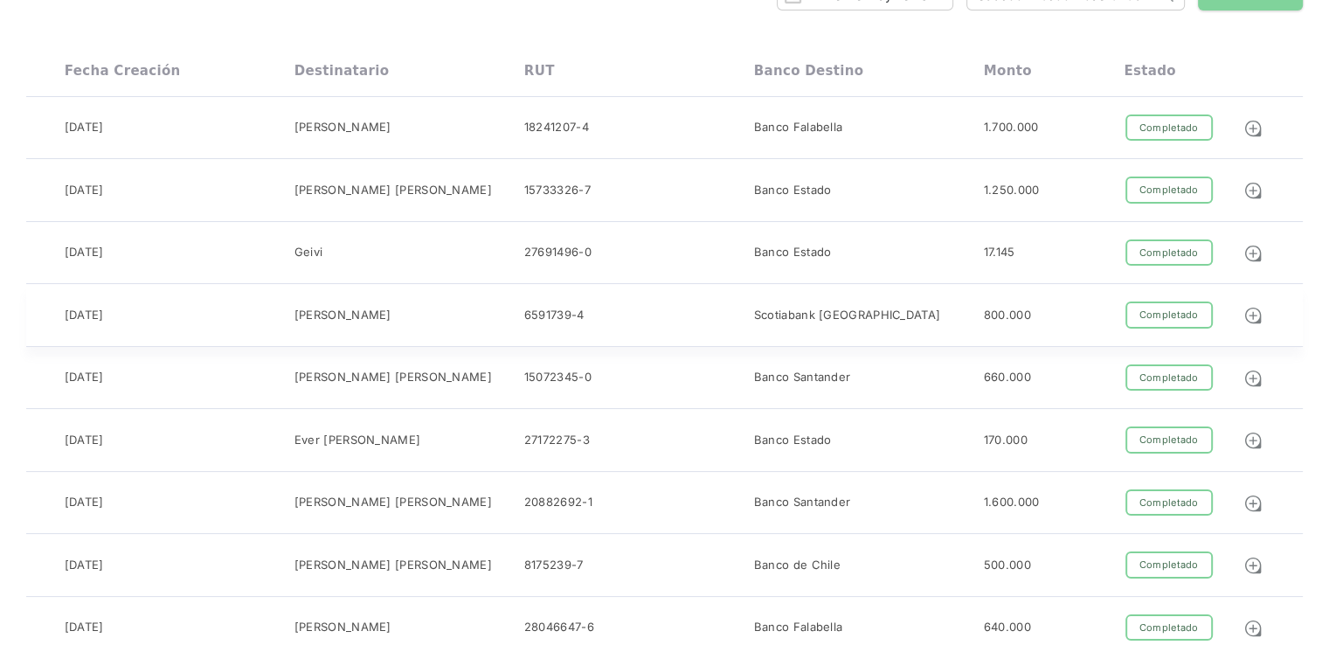
scroll to position [262, 0]
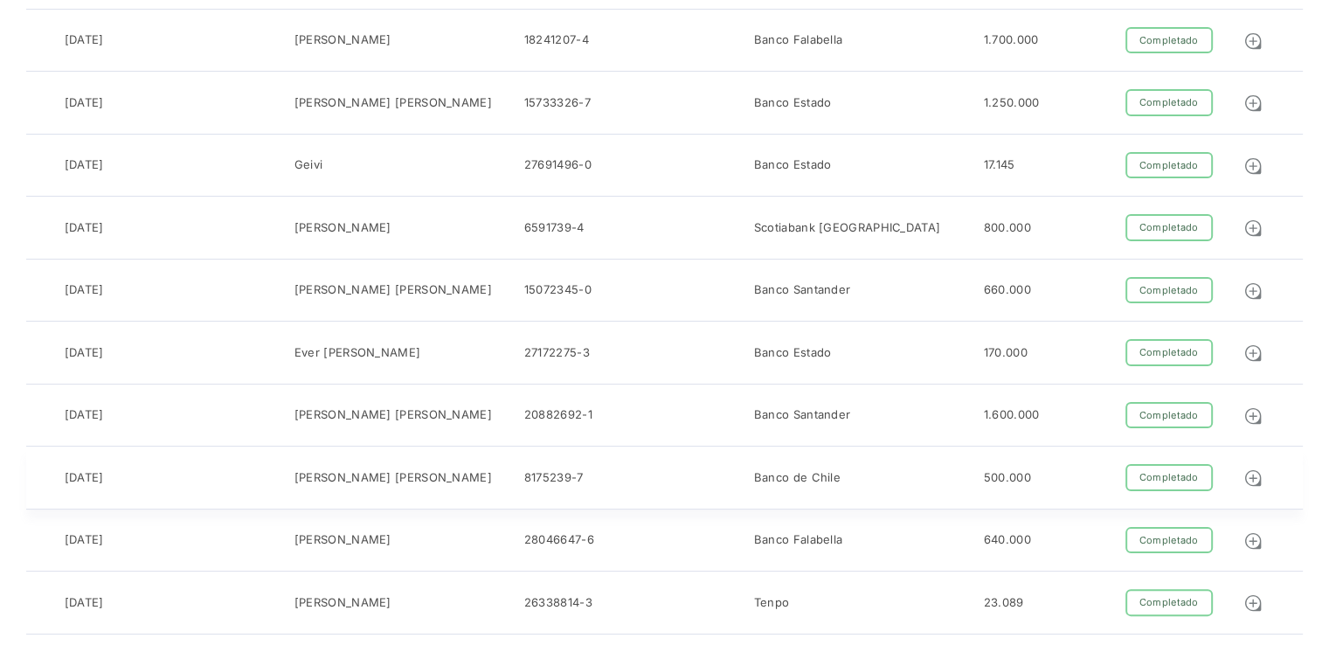
click at [391, 472] on div "[PERSON_NAME] [PERSON_NAME]" at bounding box center [392, 477] width 197 height 17
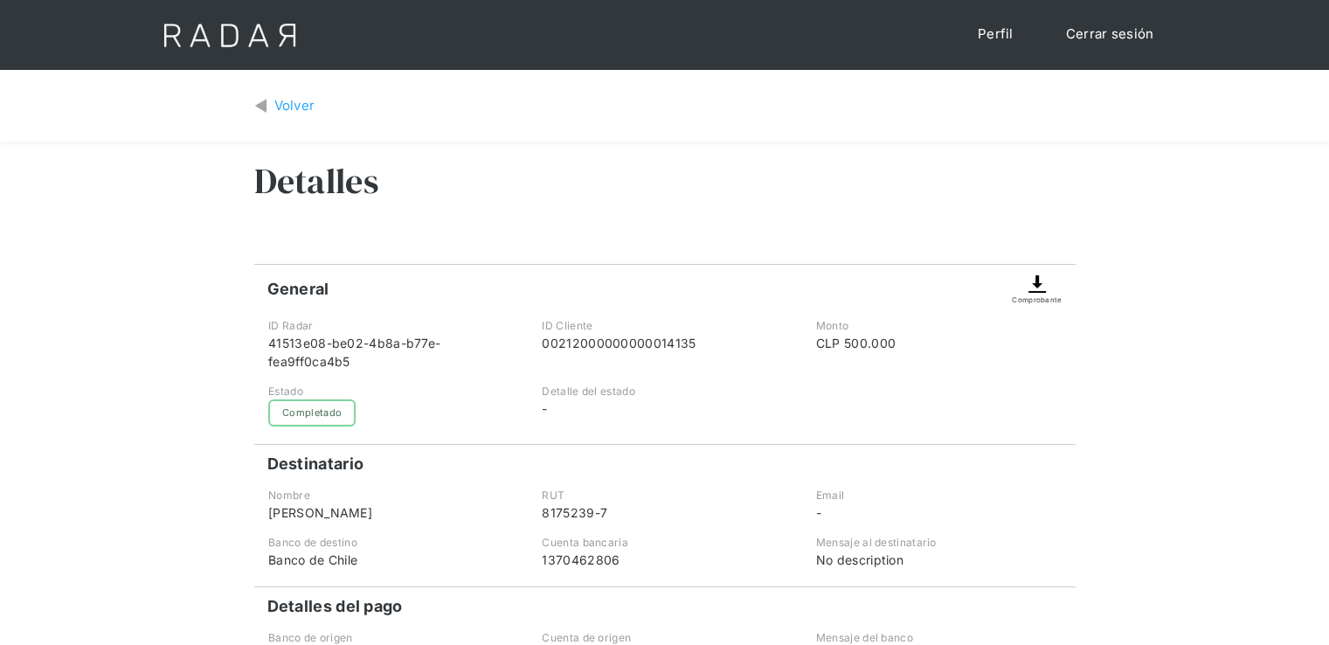
click at [1035, 287] on img at bounding box center [1037, 283] width 21 height 21
click at [276, 103] on div "Volver" at bounding box center [294, 106] width 41 height 20
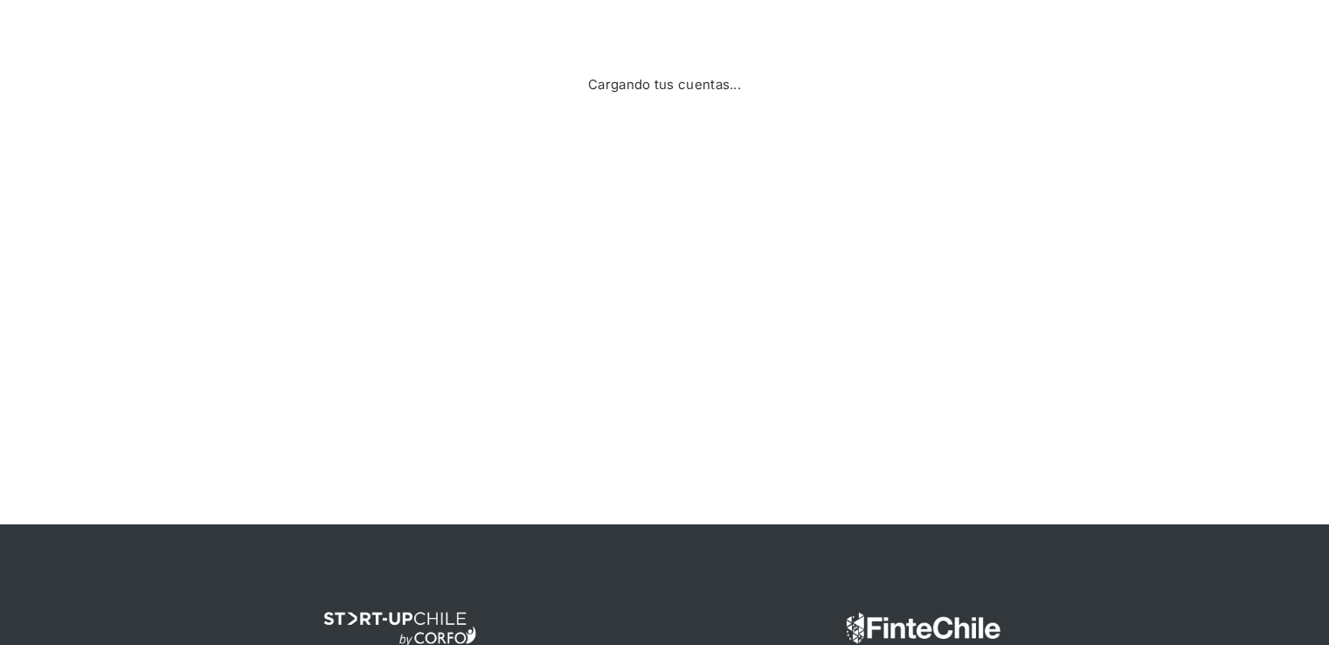
scroll to position [87, 0]
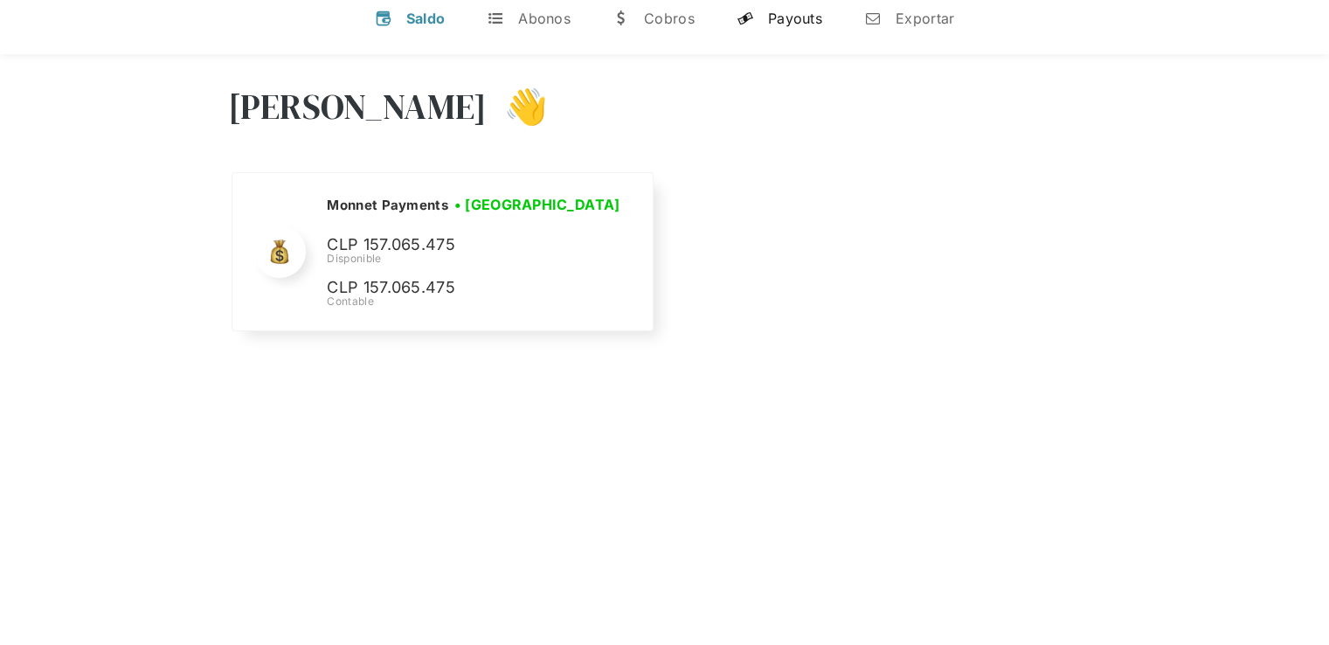
click at [781, 15] on div "Payouts" at bounding box center [795, 18] width 54 height 17
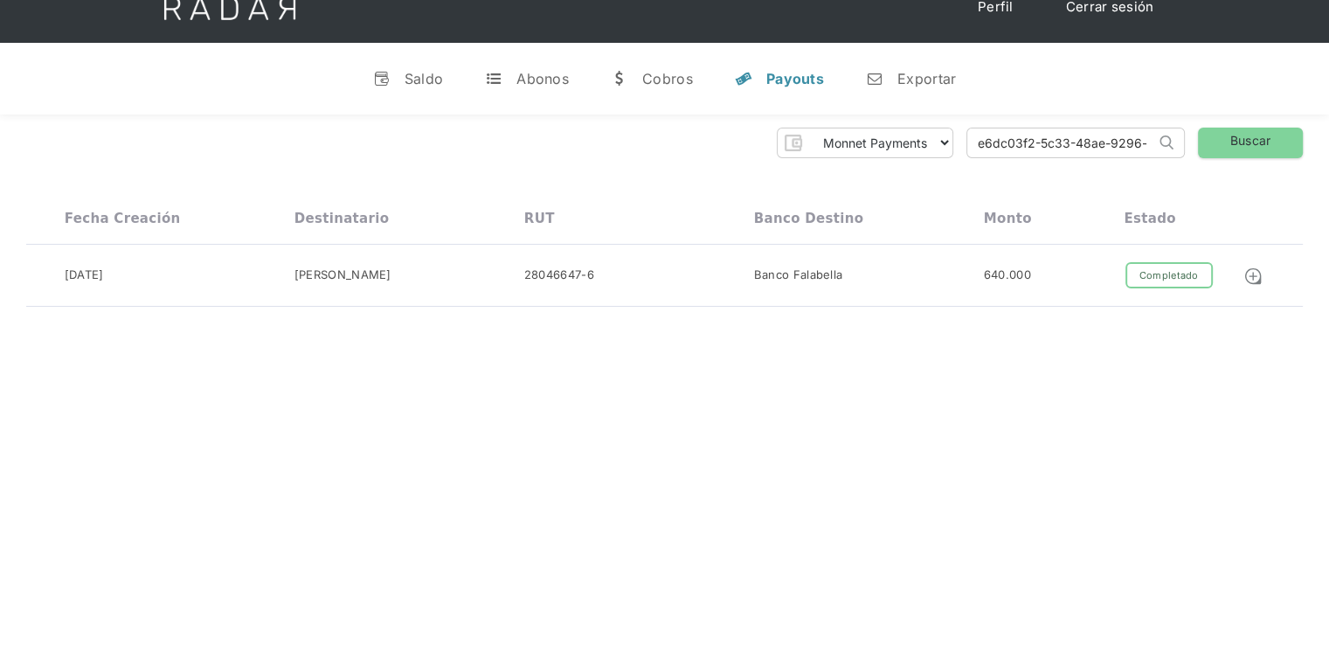
scroll to position [0, 0]
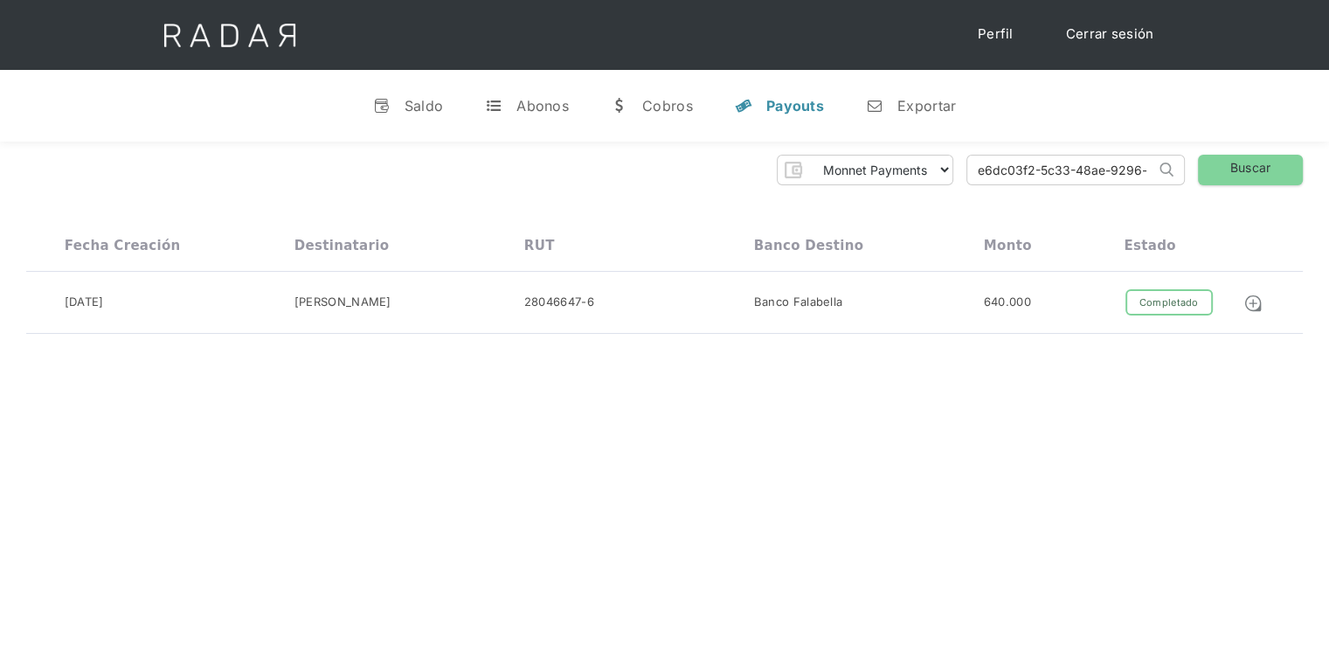
click at [1085, 169] on input "e6dc03f2-5c33-48ae-9296-f9b5afb0cc64" at bounding box center [1061, 170] width 188 height 29
click at [1083, 169] on input "e6dc03f2-5c33-48ae-9296-f9b5afb0cc64" at bounding box center [1061, 170] width 188 height 29
click at [1055, 209] on div "[PERSON_NAME] Payments Thank you! Your submission has been received! Oops! Some…" at bounding box center [664, 245] width 1329 height 206
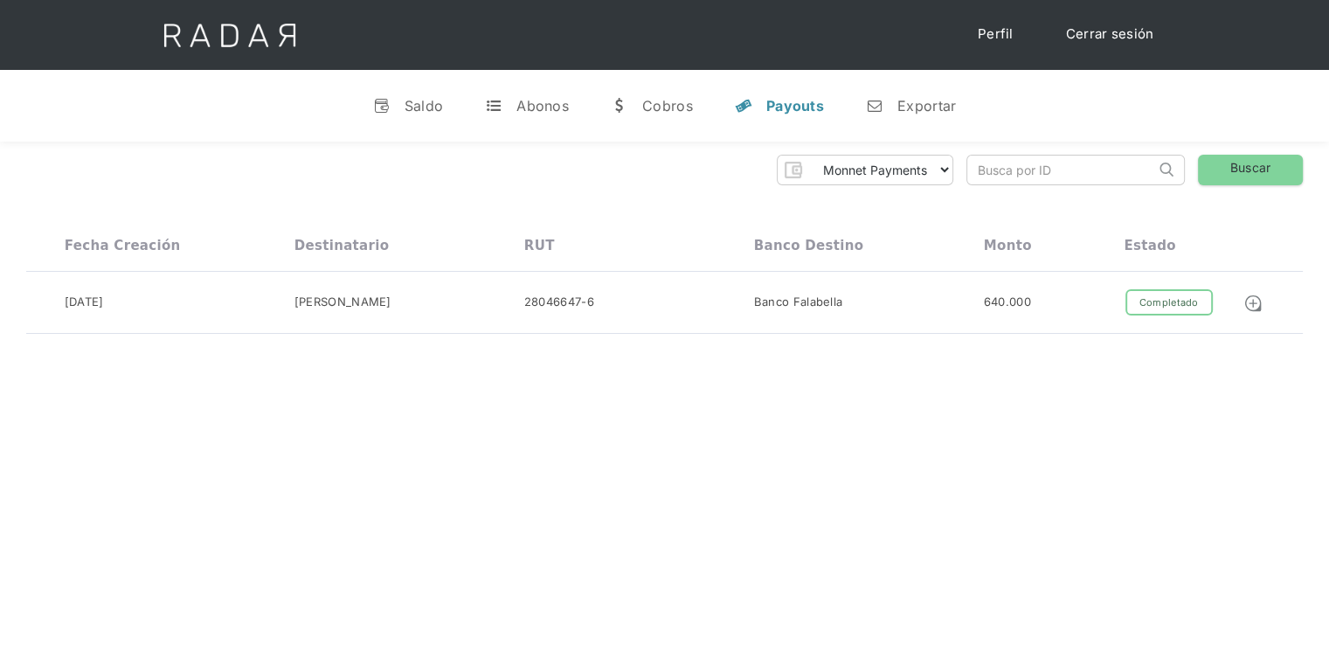
click at [1000, 175] on input "search" at bounding box center [1061, 170] width 188 height 29
paste input "e6dc03f2-5c33-48ae-9296-f9b5afb0cc64"
type input "e6dc03f2-5c33-48ae-9296-f9b5afb0cc64"
click at [1237, 169] on link "Buscar" at bounding box center [1250, 170] width 105 height 31
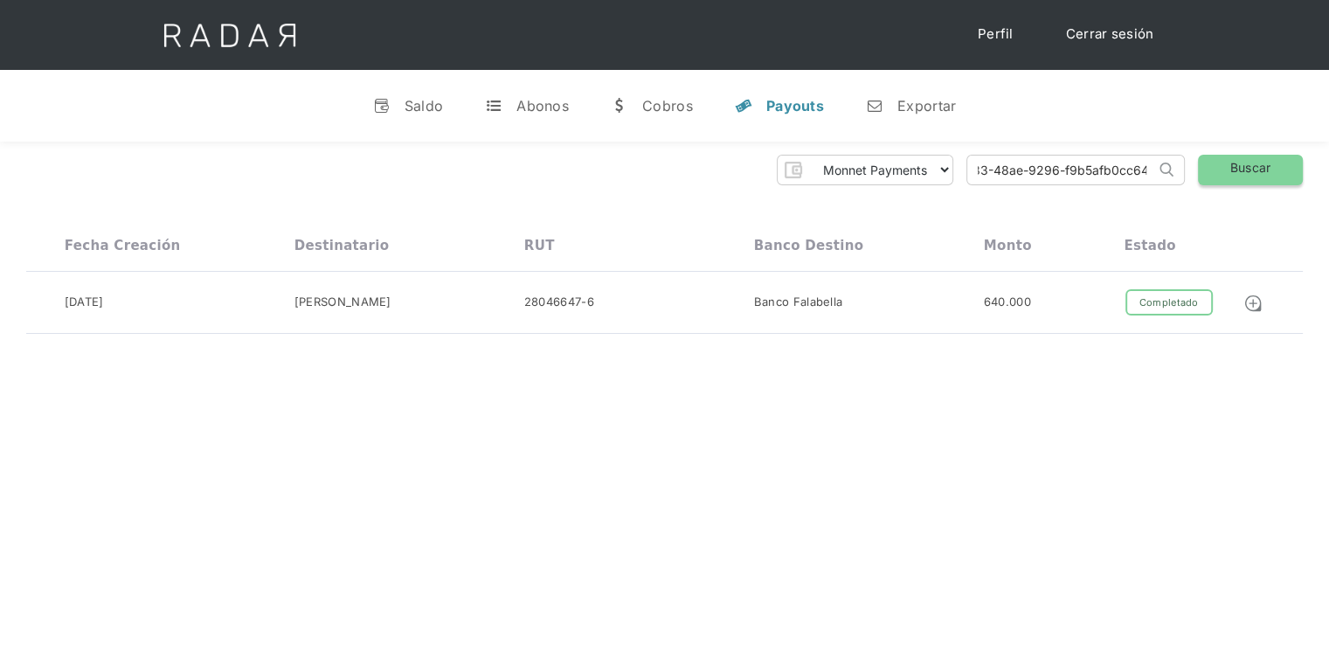
scroll to position [0, 0]
click at [1136, 30] on link "Cerrar sesión" at bounding box center [1110, 34] width 123 height 34
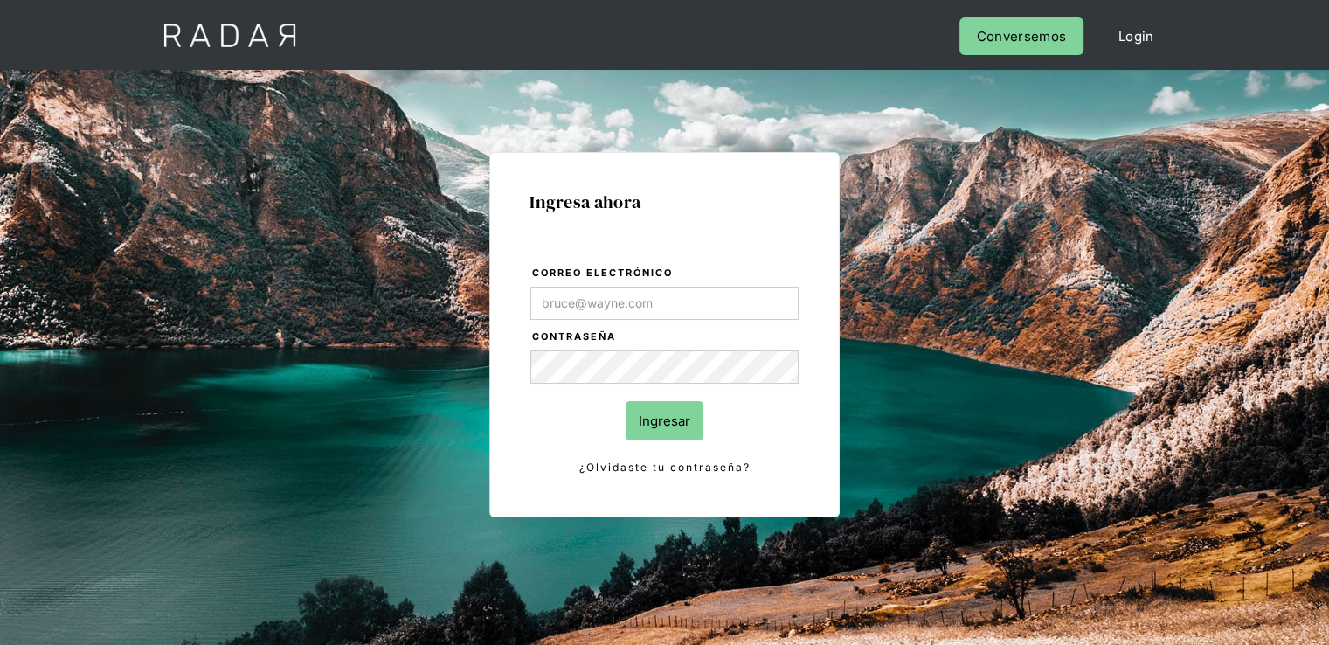
type input "[PERSON_NAME][EMAIL_ADDRESS][PERSON_NAME][DOMAIN_NAME]"
click at [651, 424] on input "Ingresar" at bounding box center [665, 420] width 78 height 39
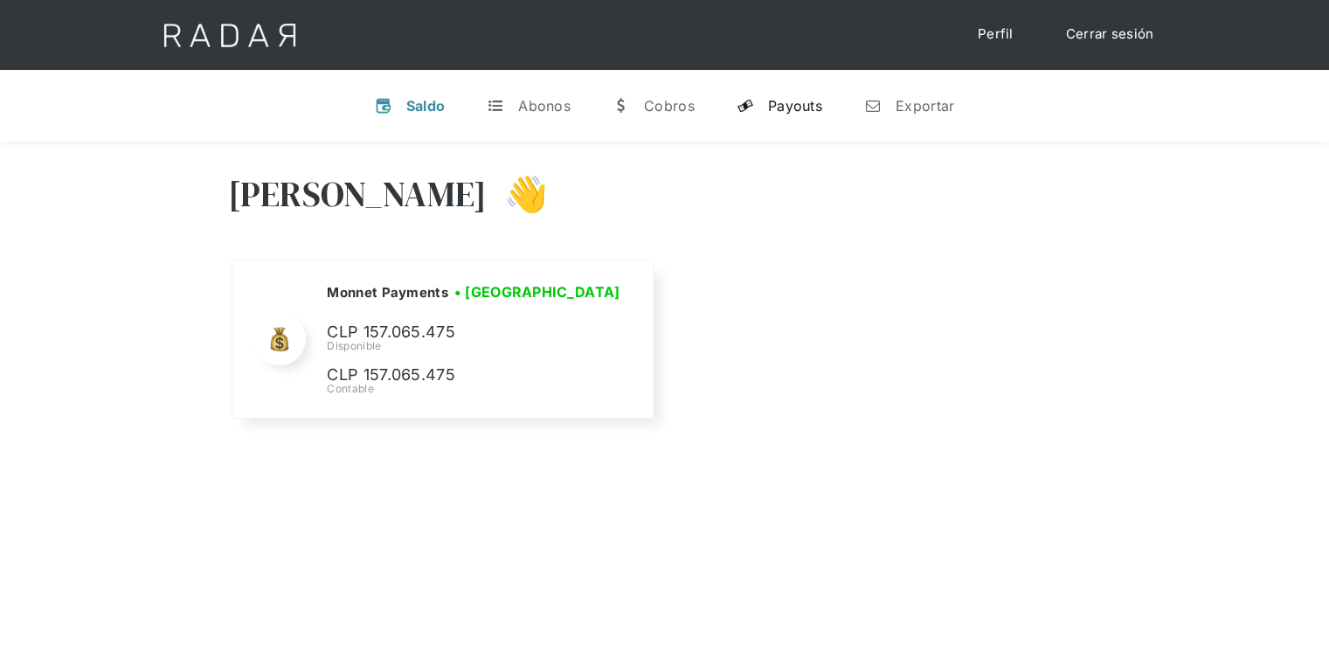
click at [782, 106] on div "Payouts" at bounding box center [795, 105] width 54 height 17
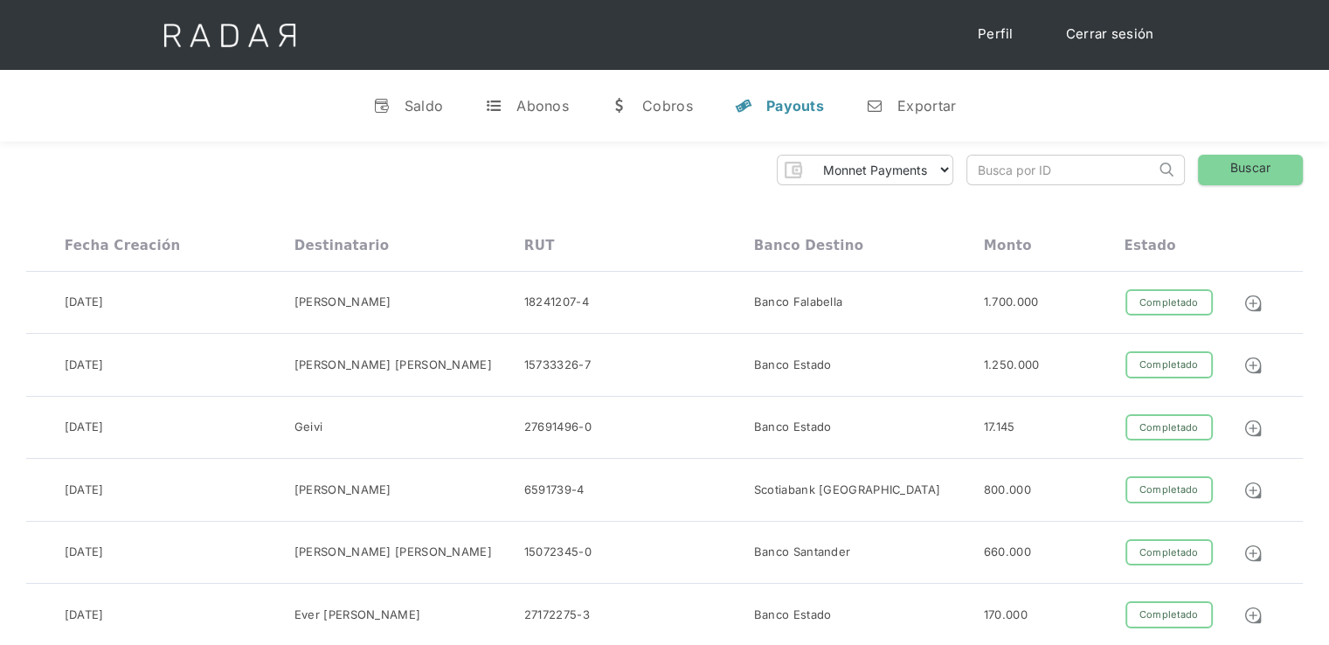
click at [1016, 173] on input "search" at bounding box center [1061, 170] width 188 height 29
click at [1005, 170] on input "search" at bounding box center [1061, 170] width 188 height 29
paste input "e6dc03f2-5c33-48ae-9296-f9b5afb0cc64"
type input "e6dc03f2-5c33-48ae-9296-f9b5afb0cc64"
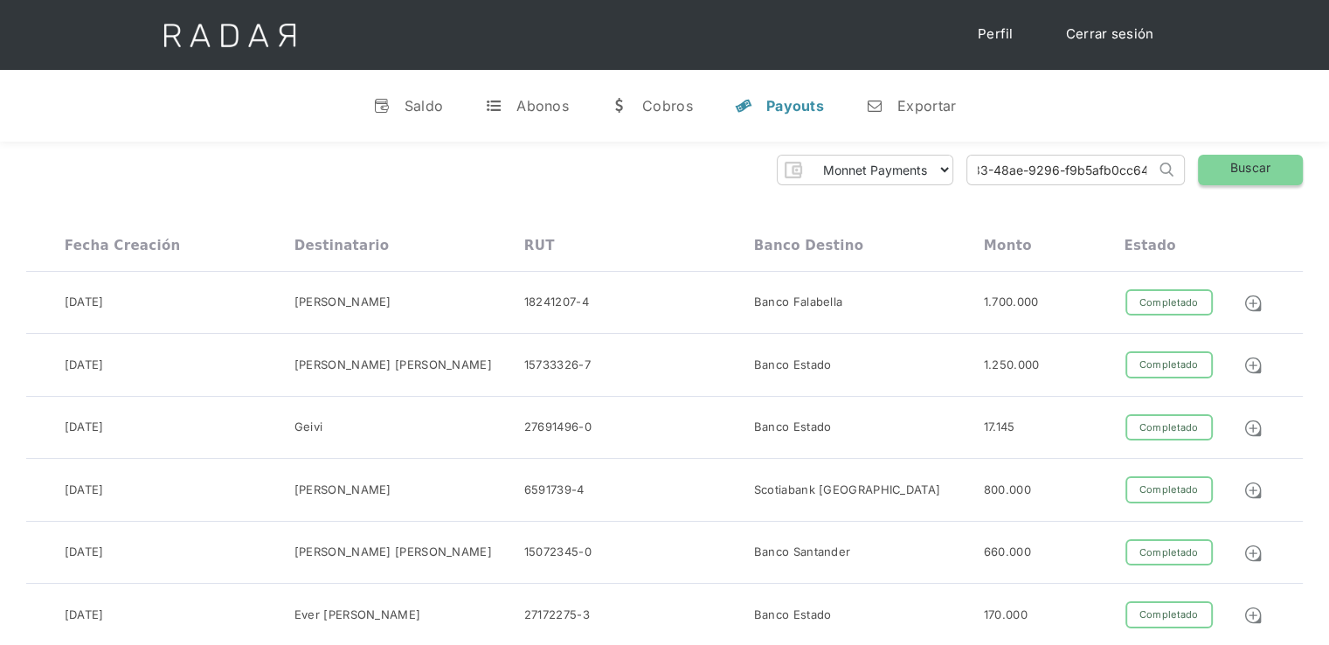
click at [1234, 170] on link "Buscar" at bounding box center [1250, 170] width 105 height 31
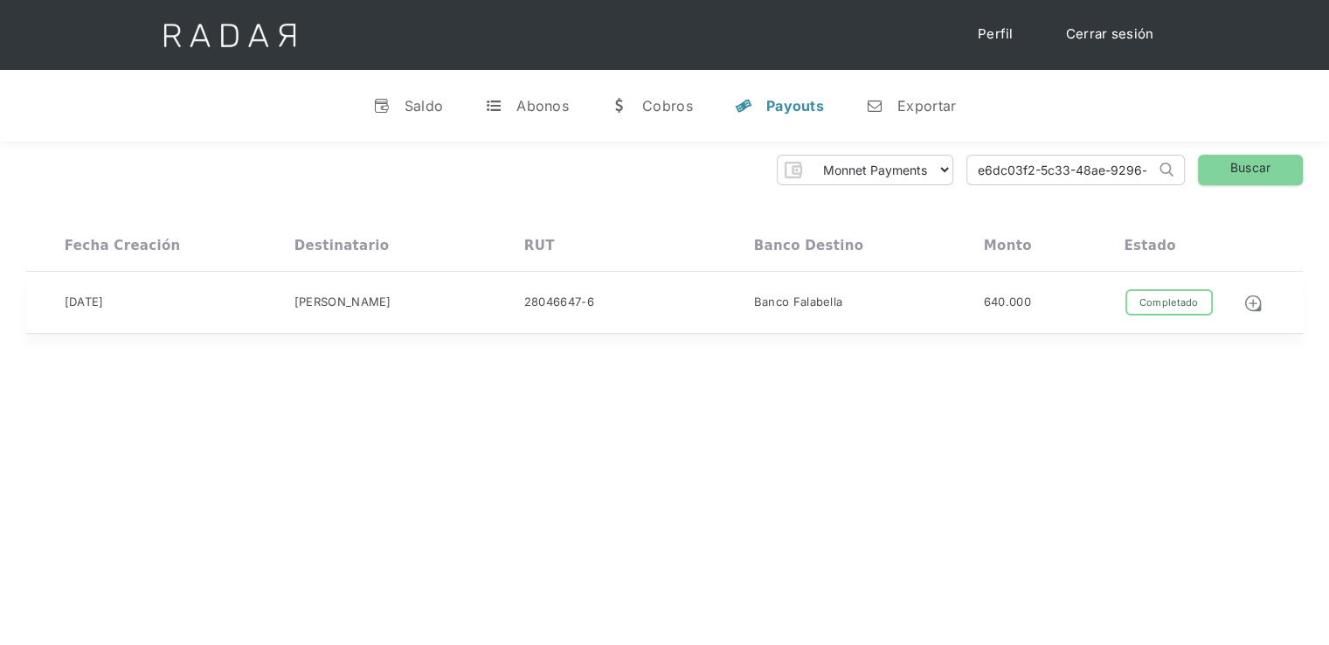
click at [919, 300] on div "Banco Falabella" at bounding box center [869, 302] width 230 height 27
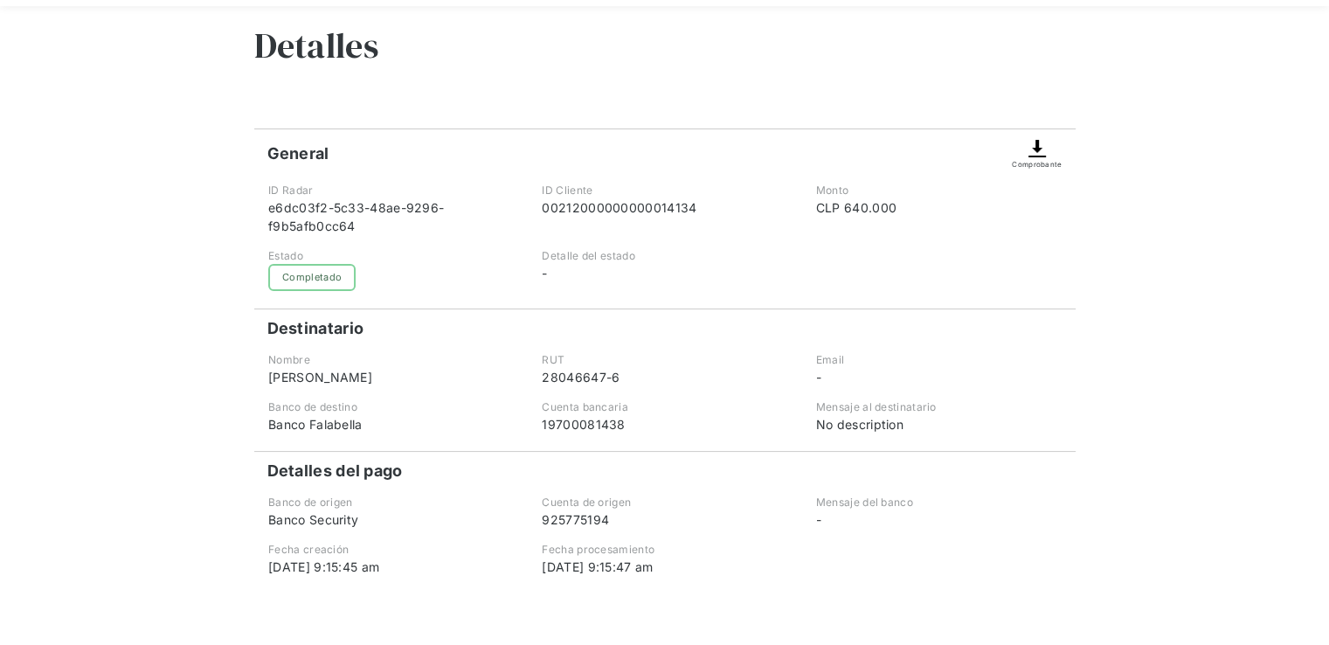
scroll to position [175, 0]
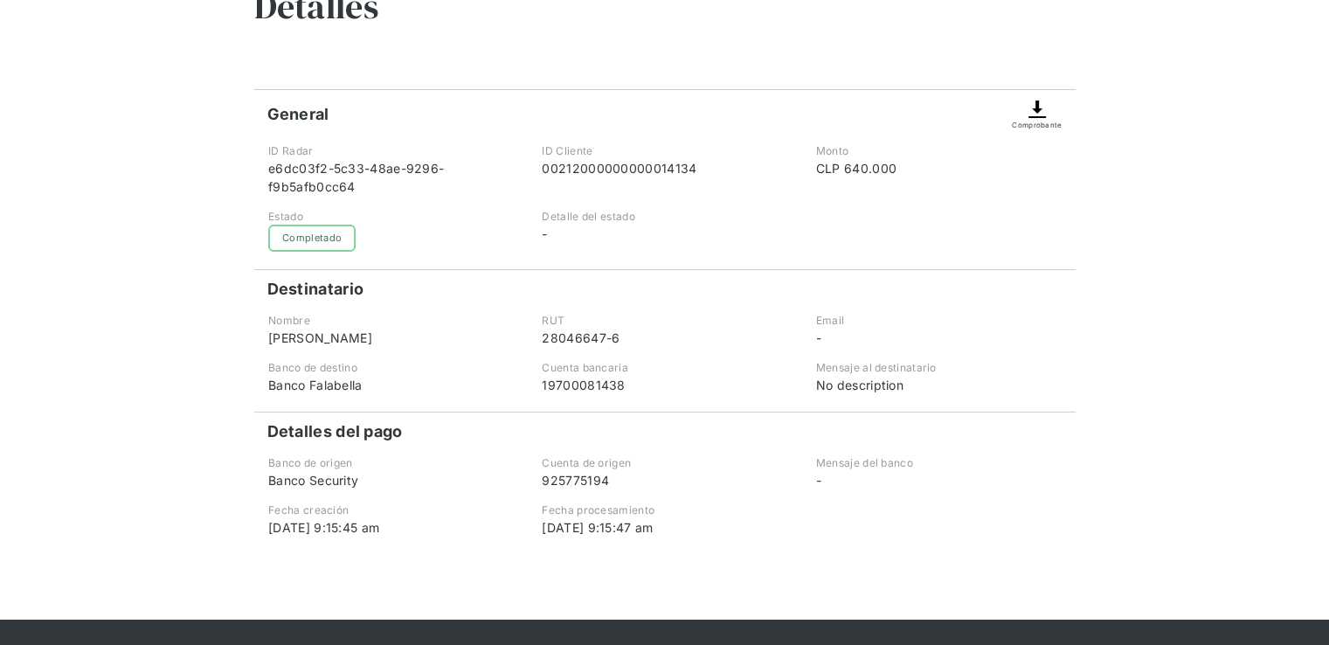
click at [1038, 114] on img at bounding box center [1037, 109] width 21 height 21
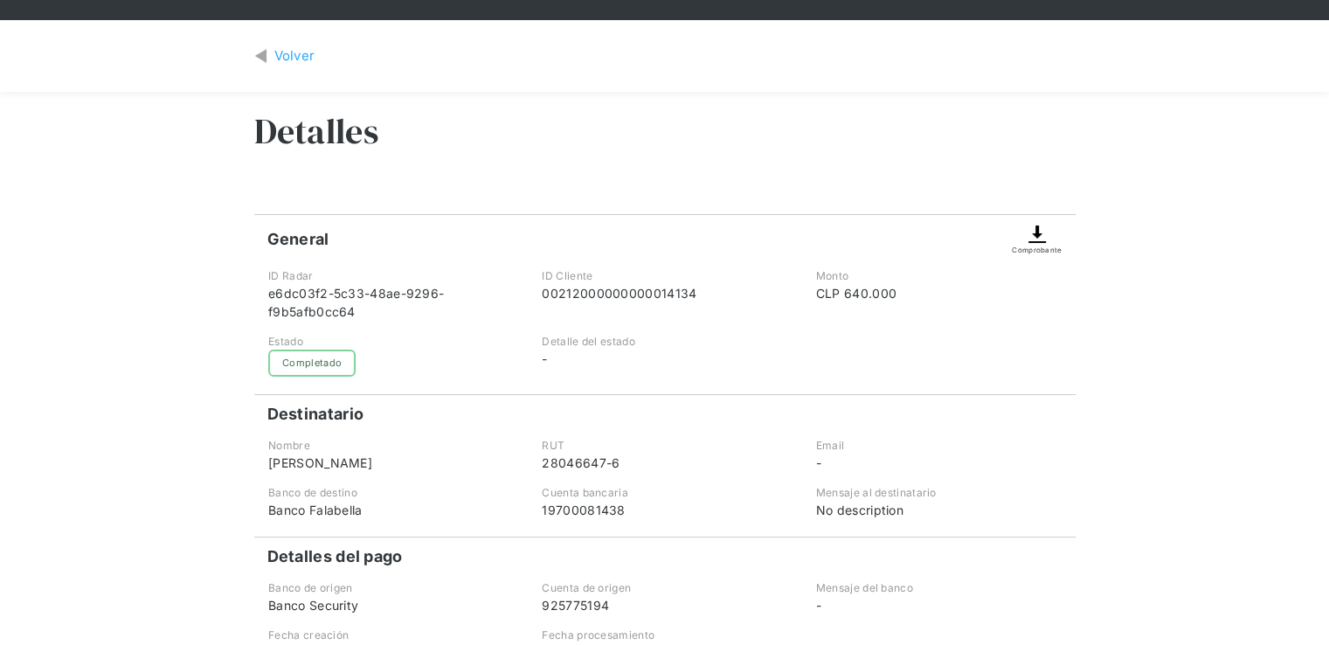
scroll to position [0, 0]
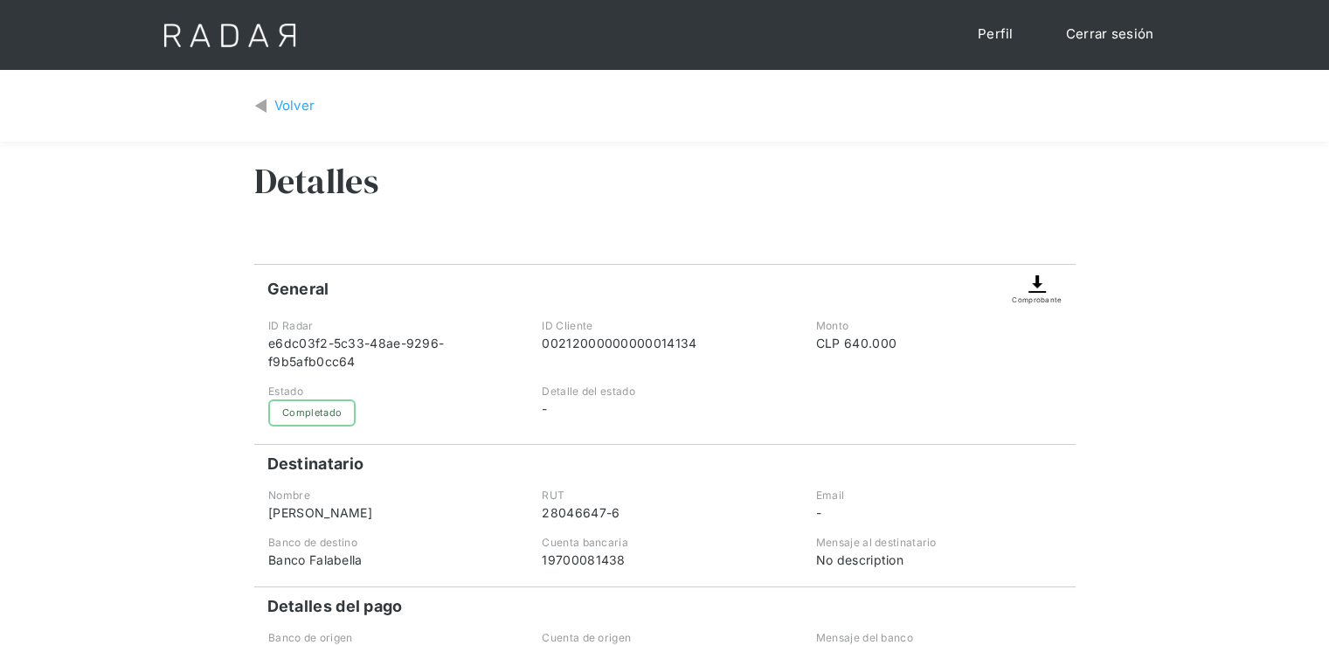
click at [291, 91] on div "Volver" at bounding box center [664, 106] width 821 height 46
click at [290, 101] on div "Volver" at bounding box center [294, 106] width 41 height 20
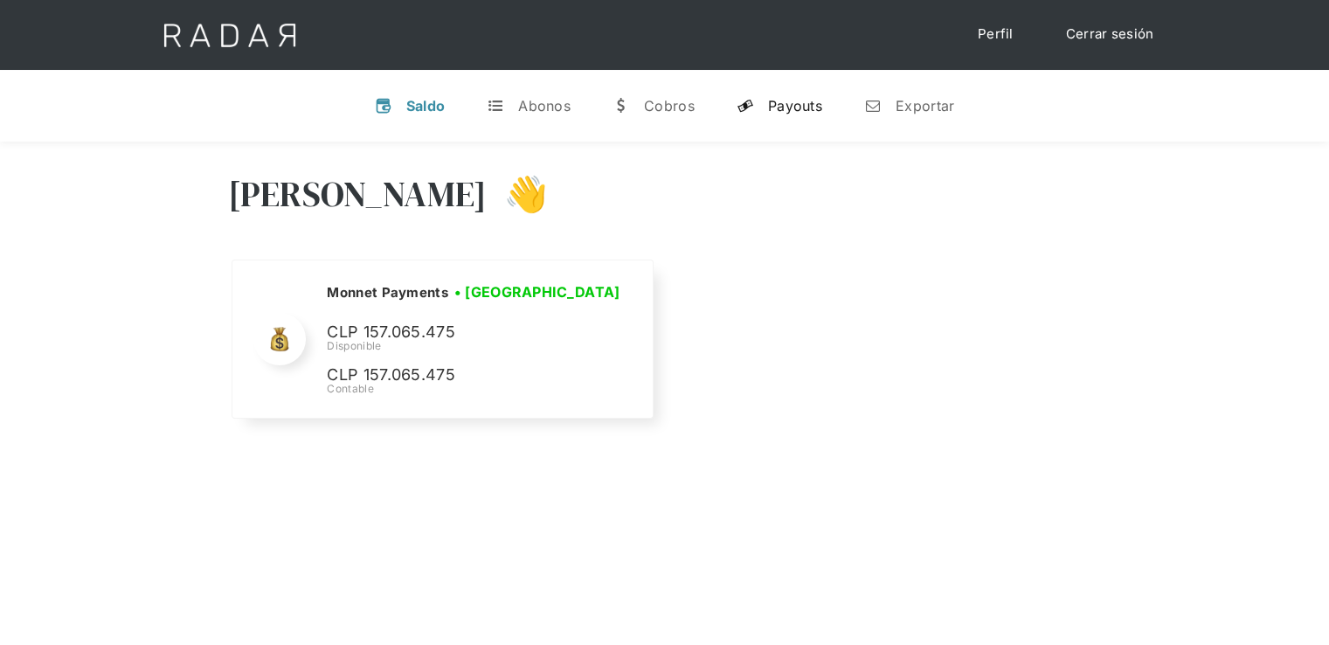
click at [779, 106] on div "Payouts" at bounding box center [795, 105] width 54 height 17
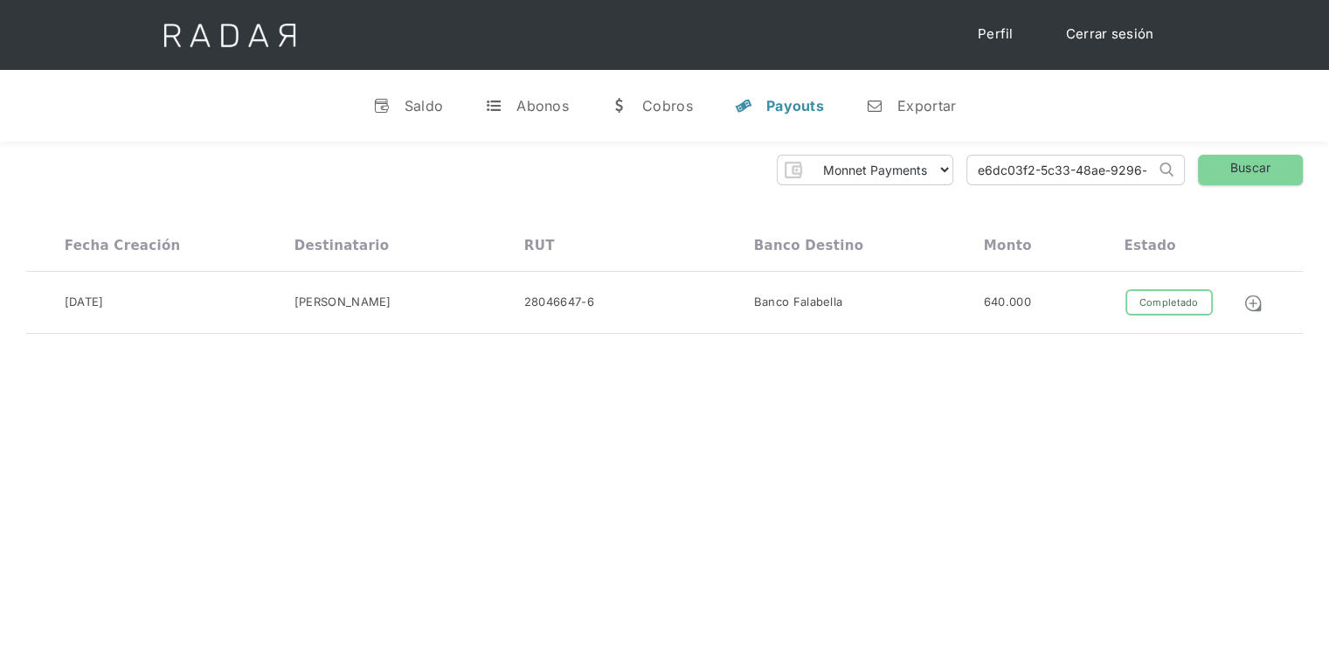
click at [1044, 169] on input "e6dc03f2-5c33-48ae-9296-f9b5afb0cc64" at bounding box center [1061, 170] width 188 height 29
click at [1042, 169] on input "e6dc03f2-5c33-48ae-9296-f9b5afb0cc64" at bounding box center [1061, 170] width 188 height 29
paste input "41513e08-be02-4b8a-b77e-fea9ff0ca4b5"
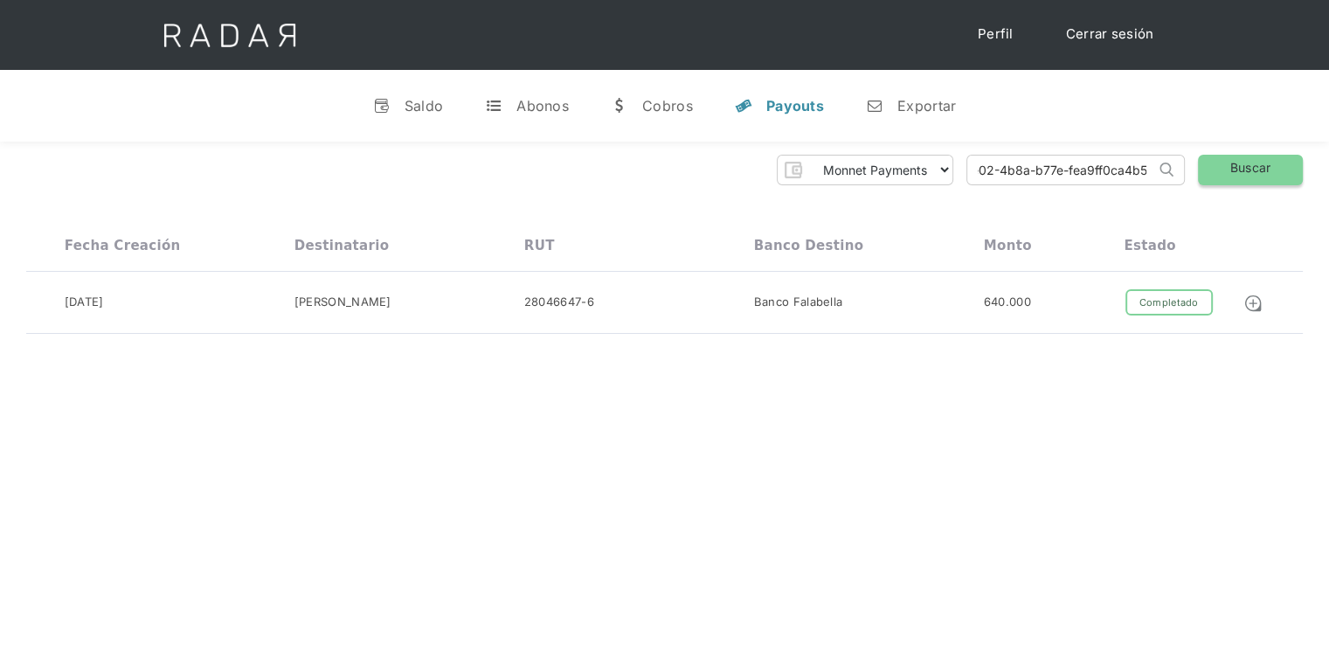
type input "41513e08-be02-4b8a-b77e-fea9ff0ca4b5"
click at [1244, 164] on link "Buscar" at bounding box center [1250, 170] width 105 height 31
click at [1108, 35] on link "Cerrar sesión" at bounding box center [1110, 34] width 123 height 34
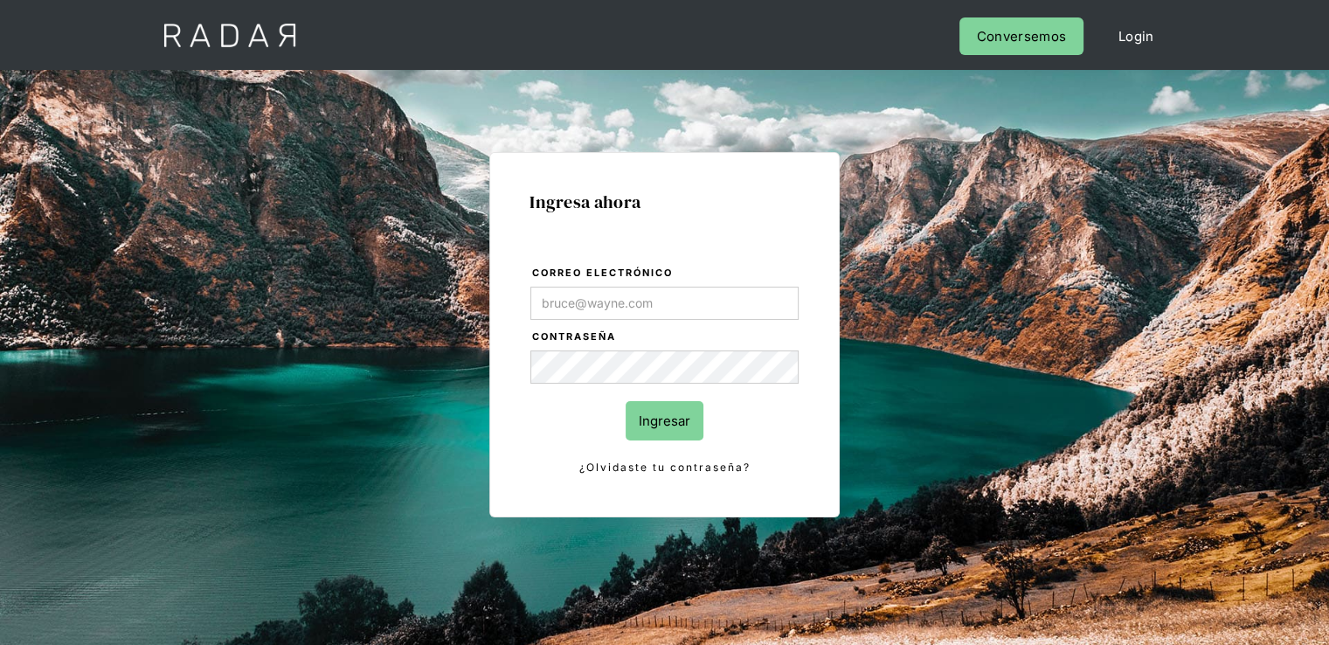
type input "[PERSON_NAME][EMAIL_ADDRESS][PERSON_NAME][DOMAIN_NAME]"
click at [668, 417] on input "Ingresar" at bounding box center [665, 420] width 78 height 39
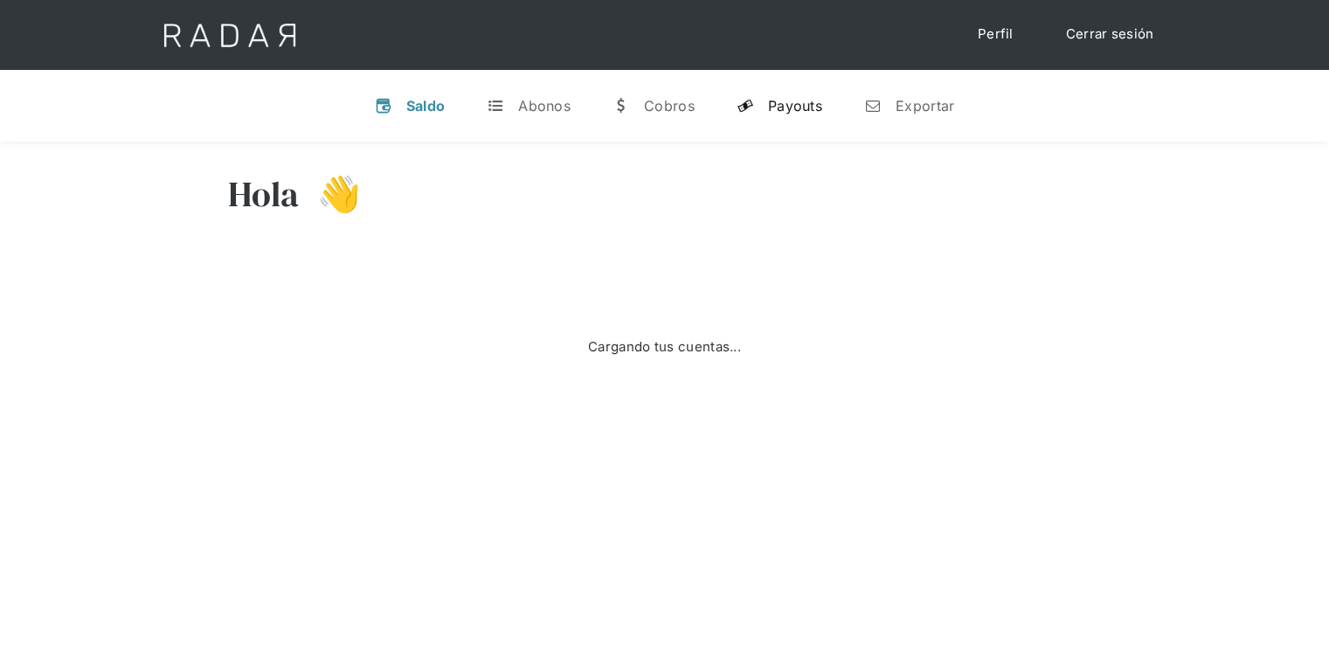
select select "monnetpayments"
click at [785, 110] on div "Payouts" at bounding box center [795, 105] width 54 height 17
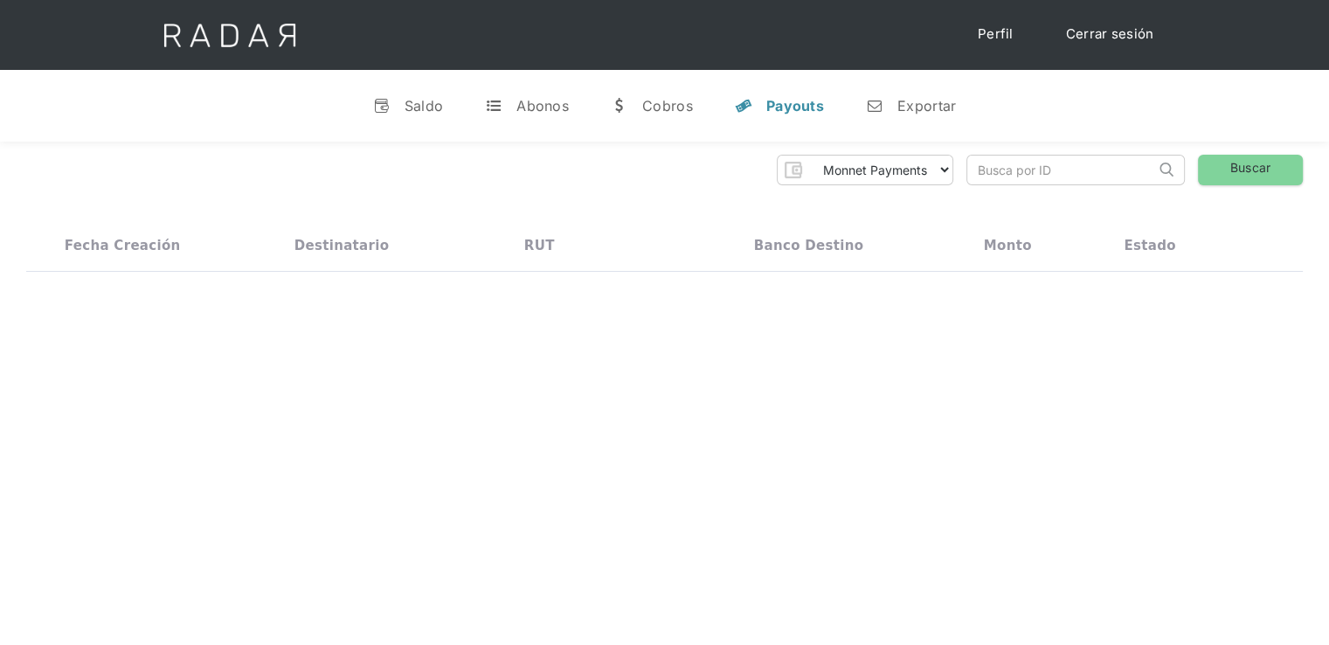
click at [1038, 183] on input "search" at bounding box center [1061, 170] width 188 height 29
paste input "41513e08-be02-4b8a-b77e-fea9ff0ca4b5"
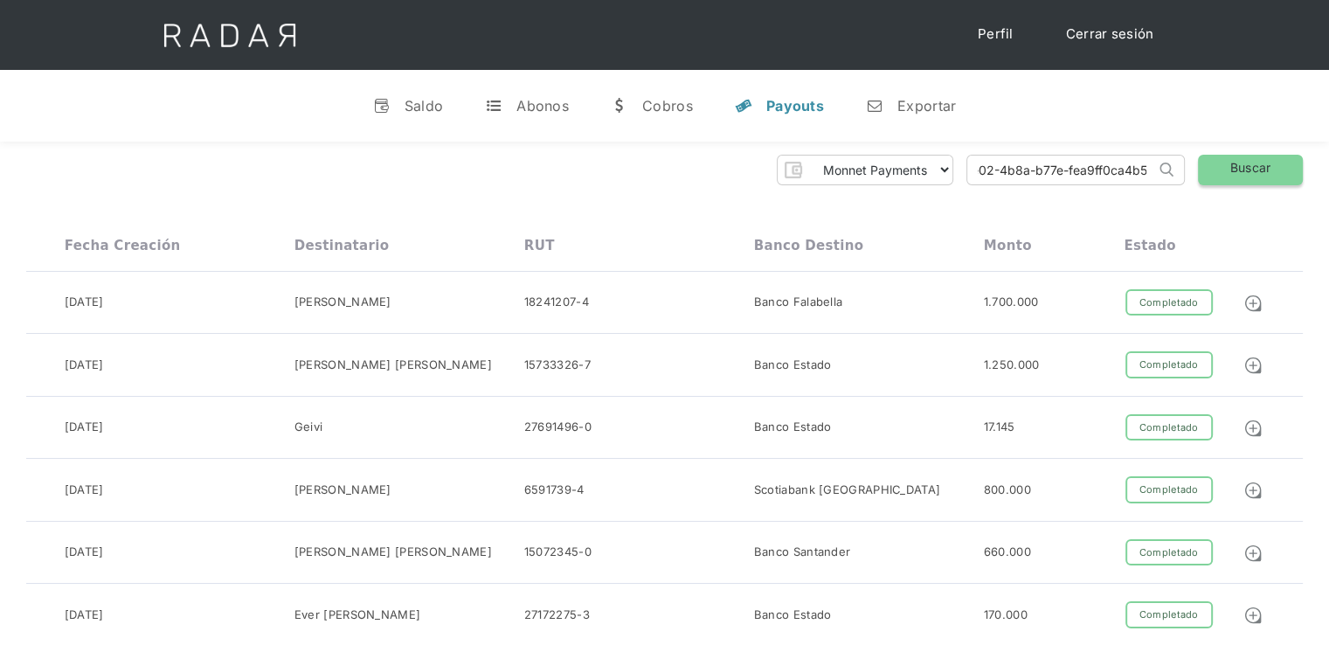
type input "41513e08-be02-4b8a-b77e-fea9ff0ca4b5"
click at [1243, 162] on link "Buscar" at bounding box center [1250, 170] width 105 height 31
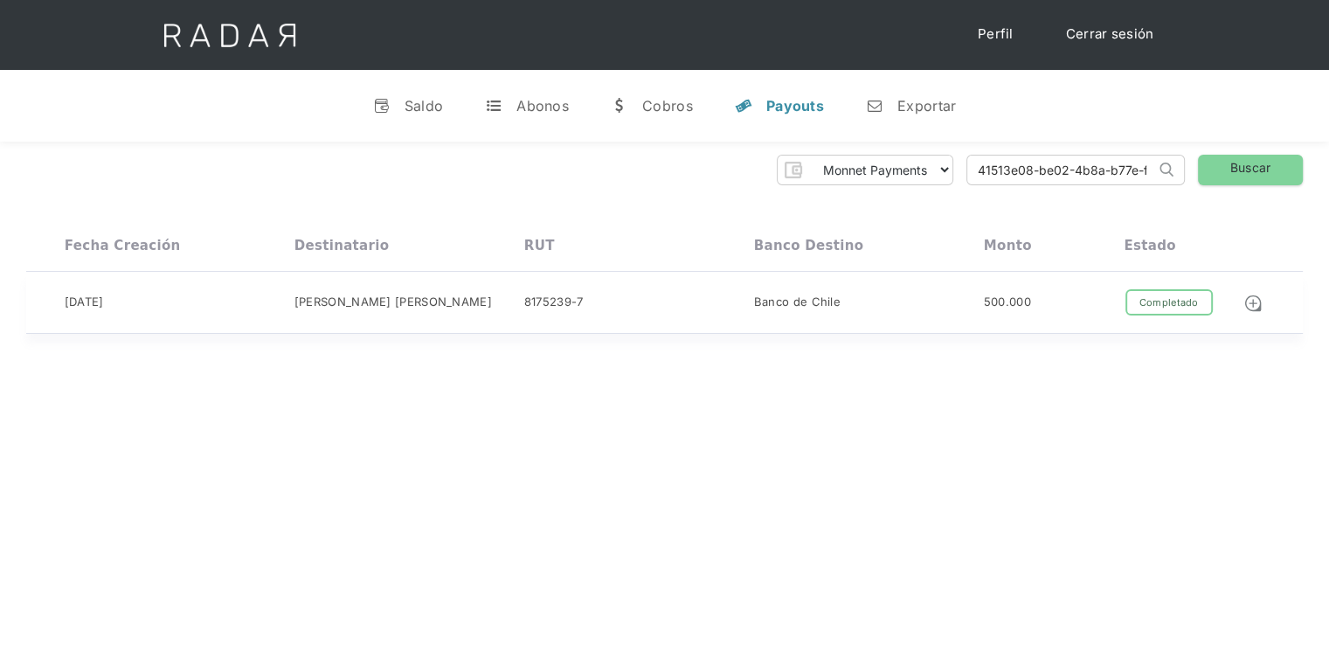
click at [979, 291] on div "Banco de Chile" at bounding box center [869, 302] width 230 height 27
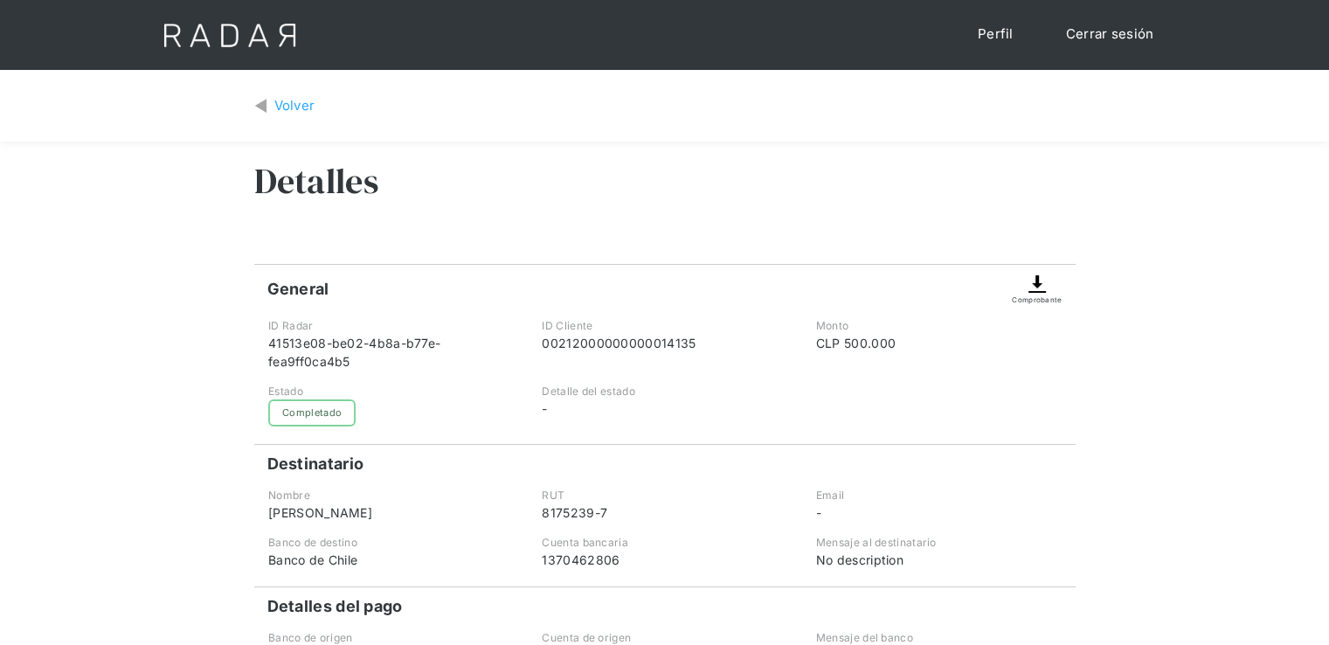
click at [1040, 287] on img at bounding box center [1037, 283] width 21 height 21
click at [1114, 29] on link "Cerrar sesión" at bounding box center [1110, 34] width 123 height 34
